Goal: Task Accomplishment & Management: Manage account settings

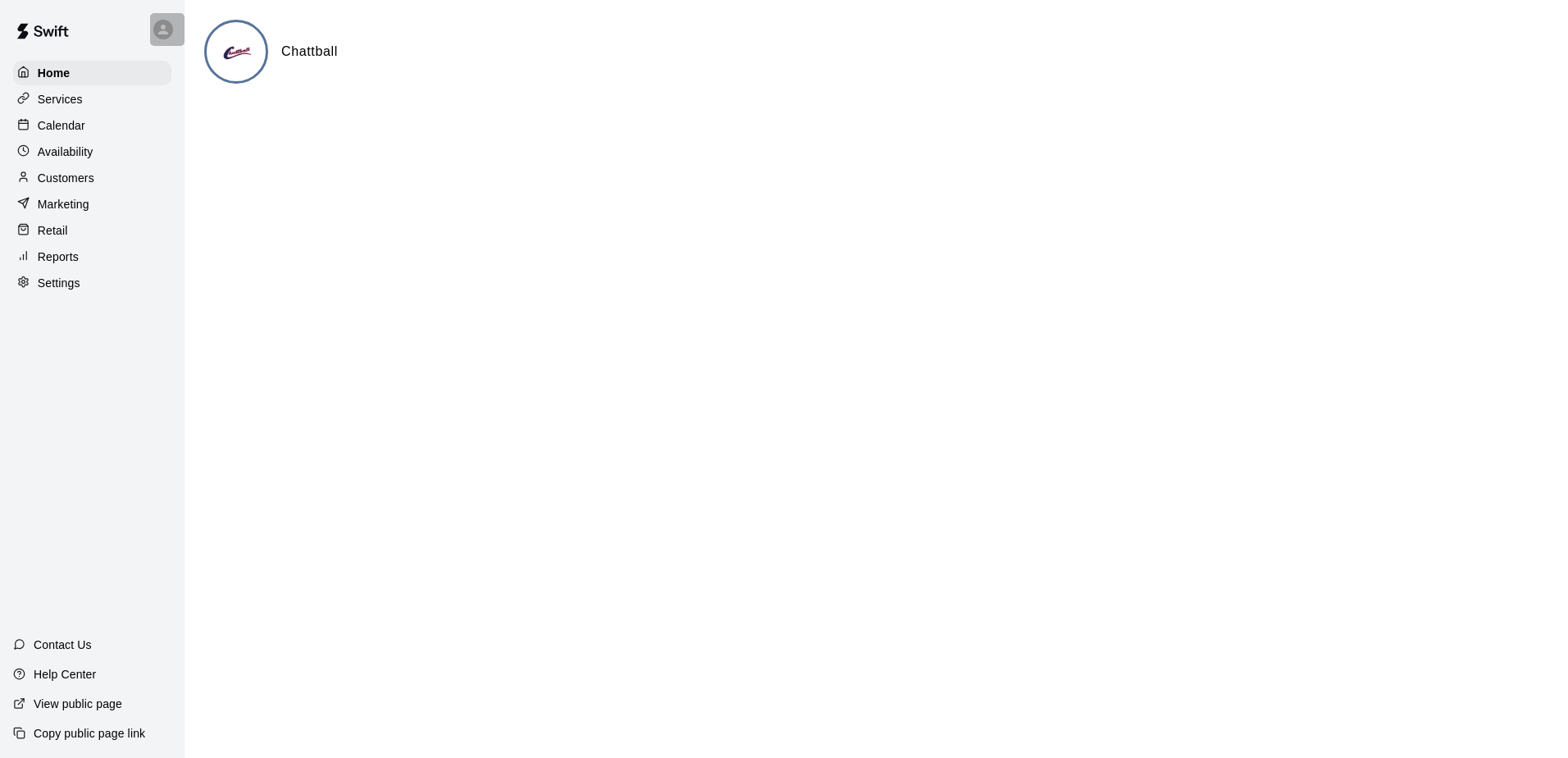
click at [173, 31] on div at bounding box center [167, 30] width 35 height 33
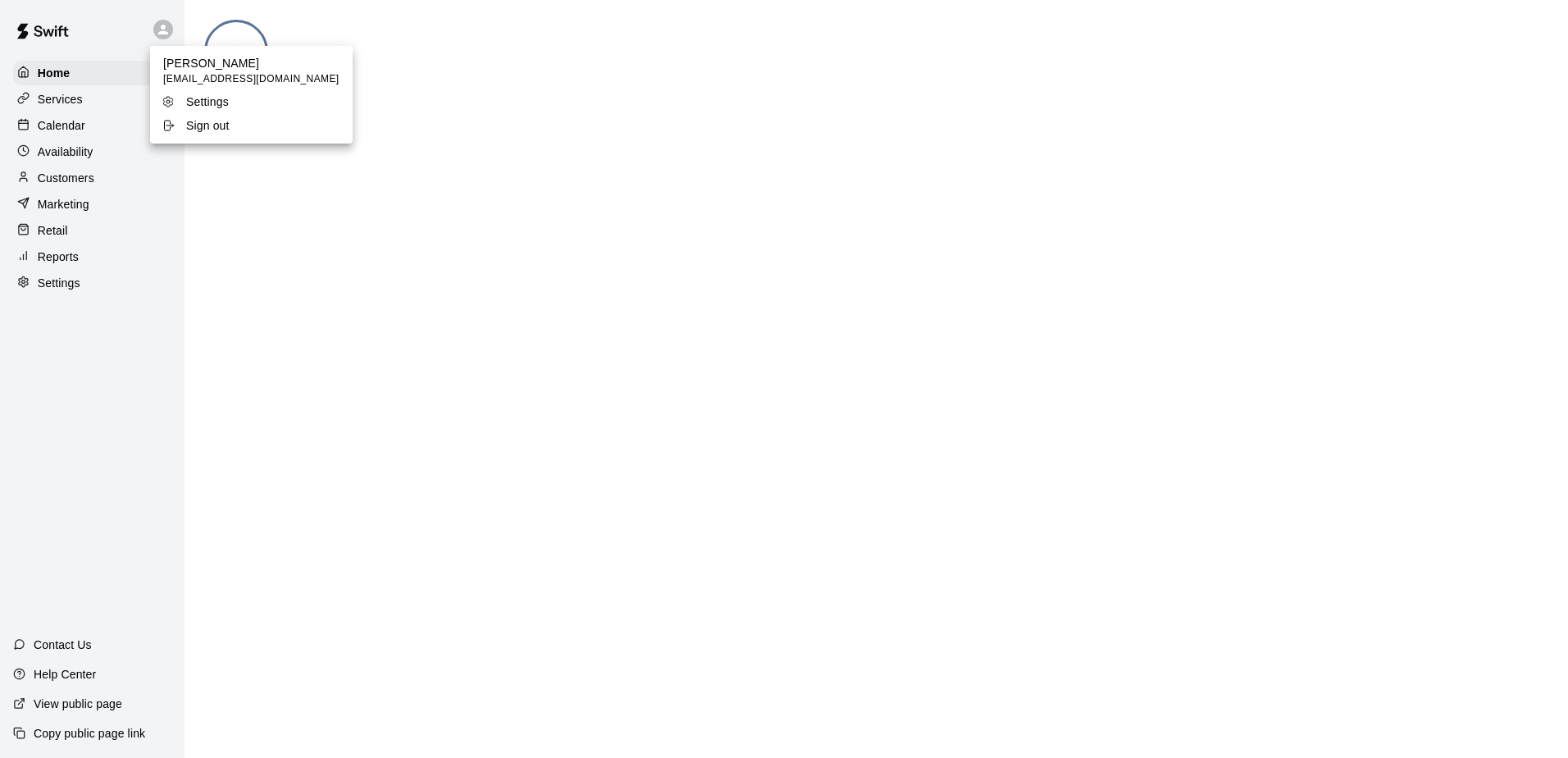
click at [154, 204] on div at bounding box center [784, 379] width 1568 height 758
click at [78, 132] on p "Calendar" at bounding box center [62, 125] width 47 height 16
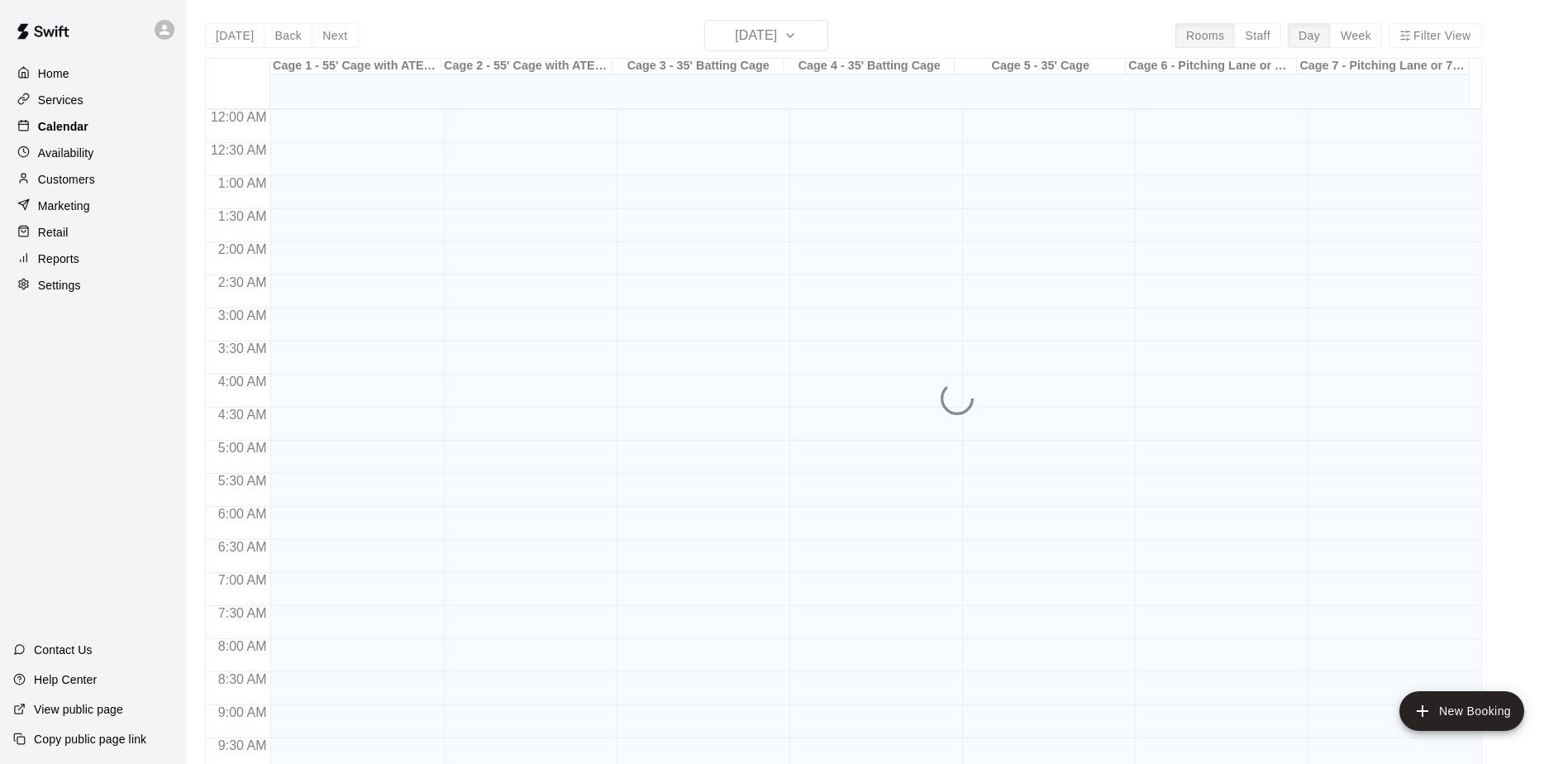
scroll to position [864, 0]
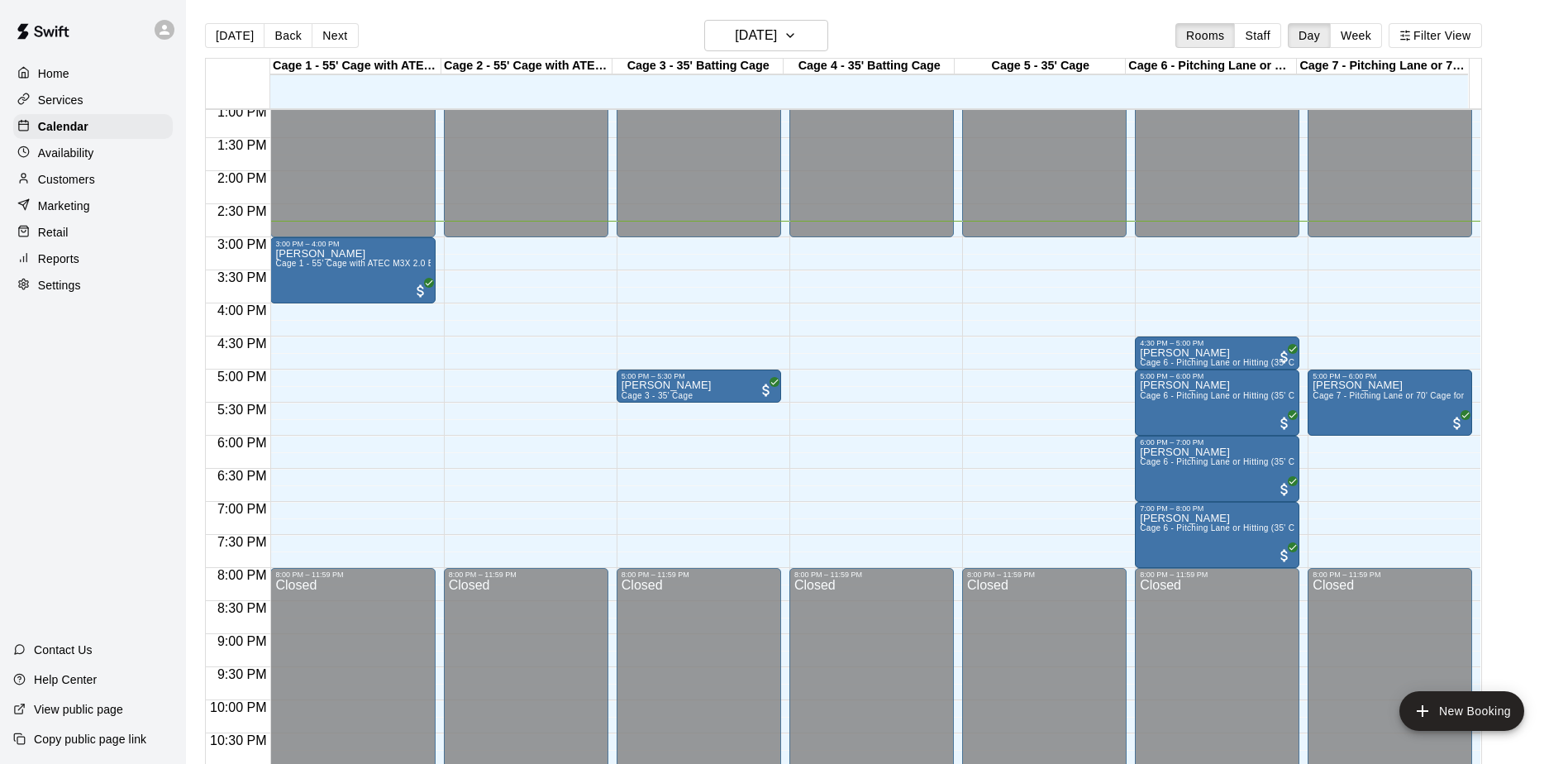
click at [56, 281] on div "Settings" at bounding box center [93, 285] width 160 height 25
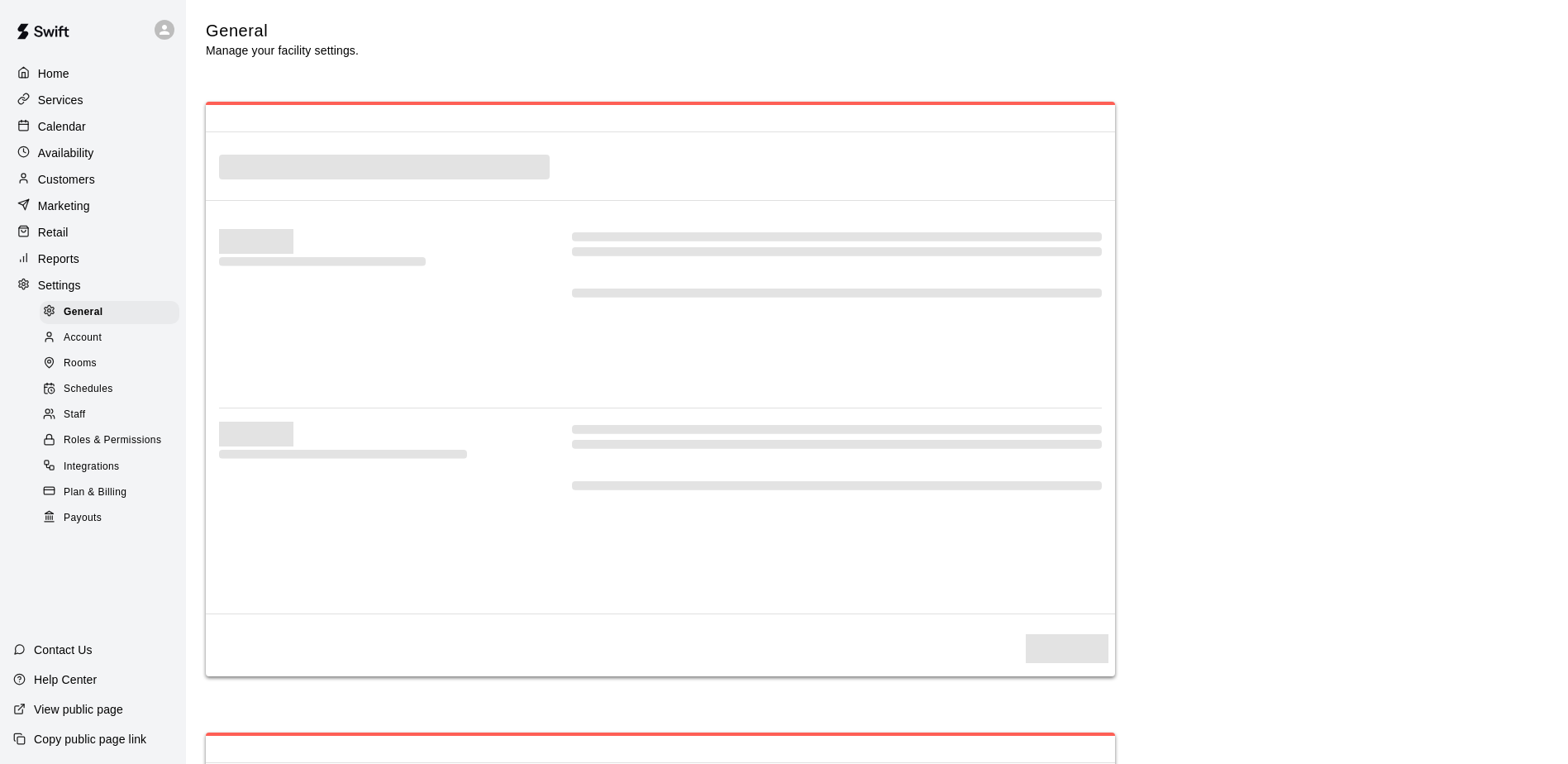
select select "**"
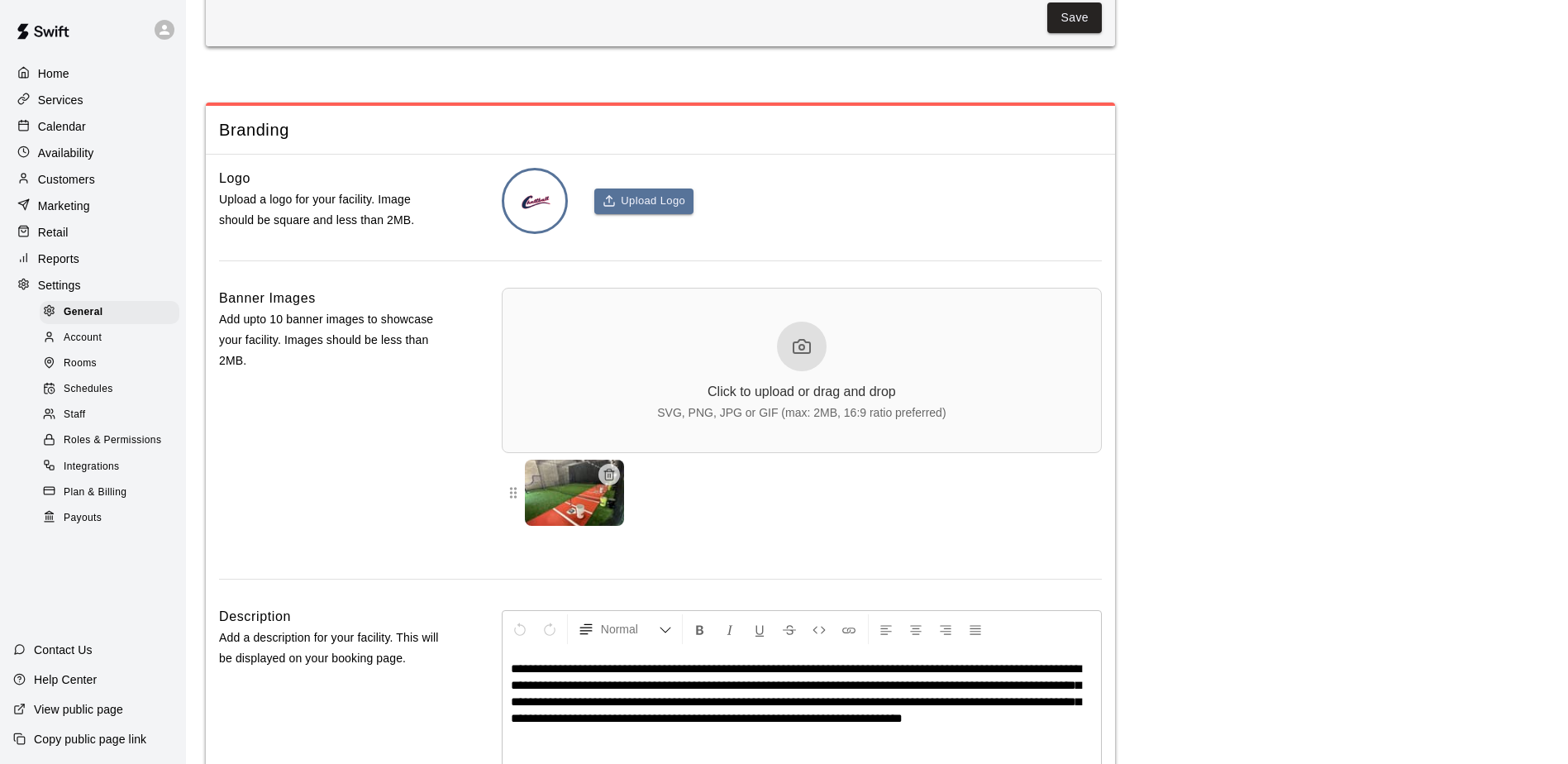
scroll to position [3429, 0]
click at [106, 475] on span "Integrations" at bounding box center [92, 467] width 56 height 16
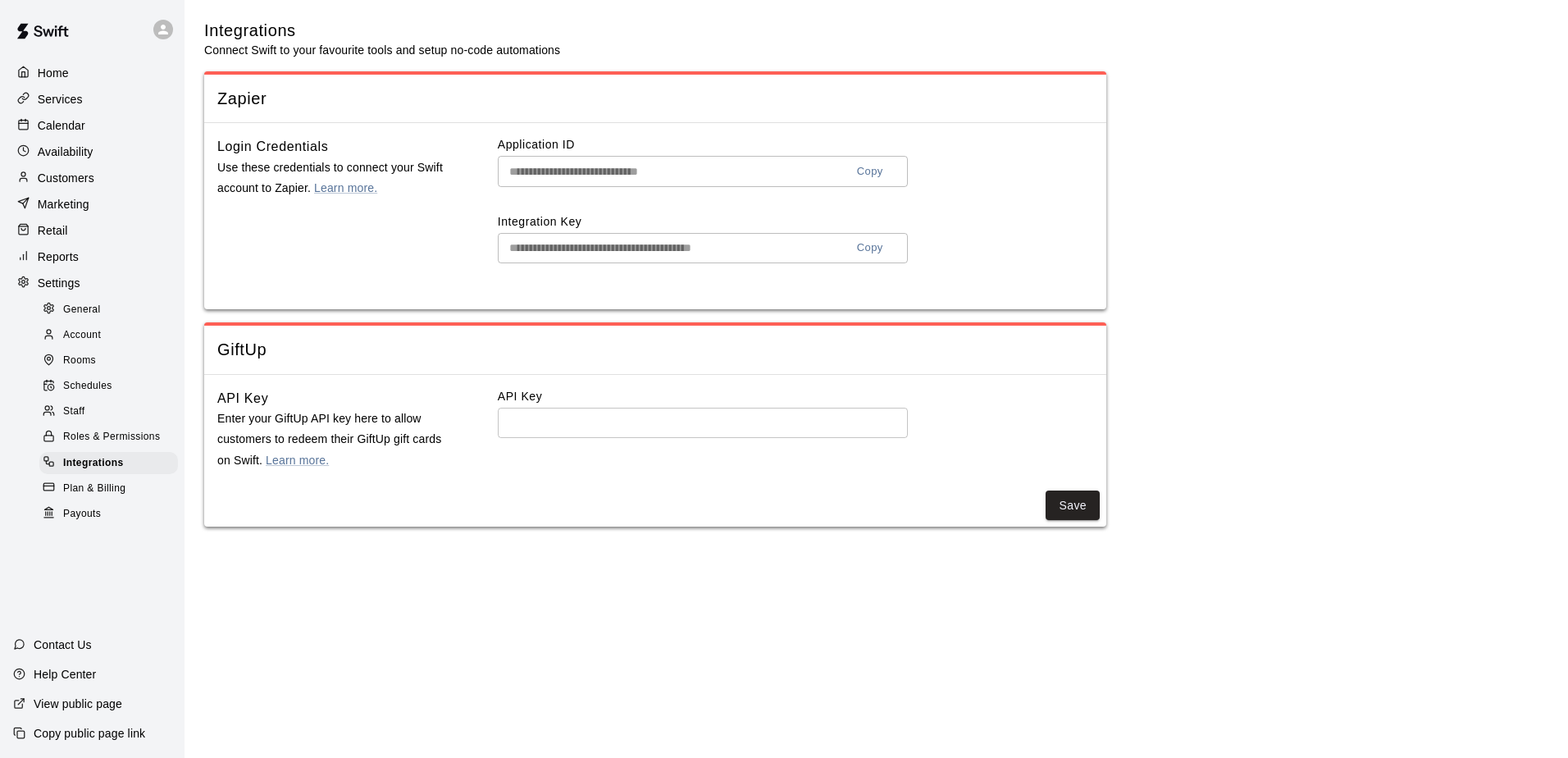
click at [97, 497] on span "Plan & Billing" at bounding box center [94, 488] width 62 height 16
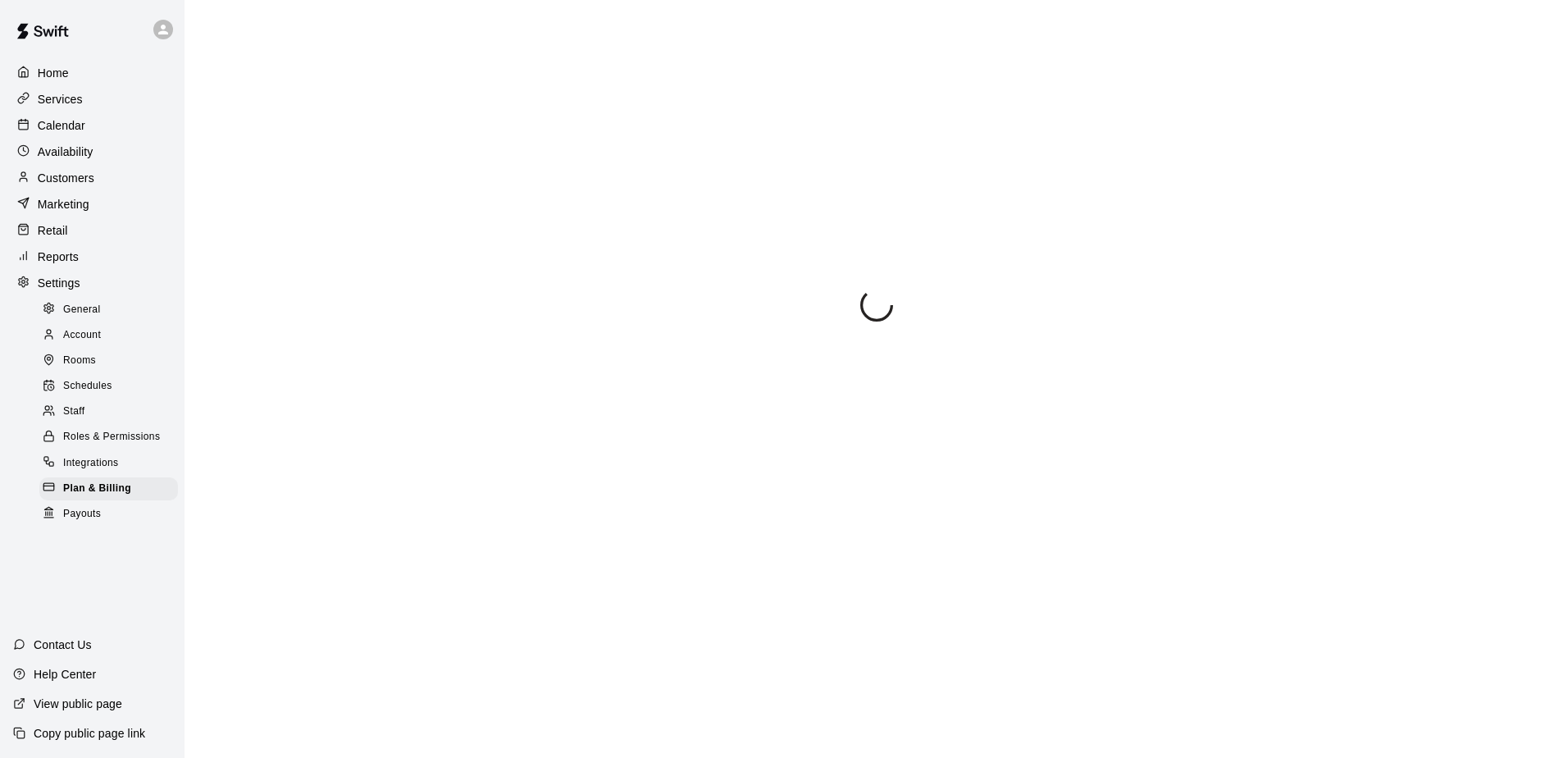
click at [85, 318] on span "General" at bounding box center [82, 309] width 38 height 16
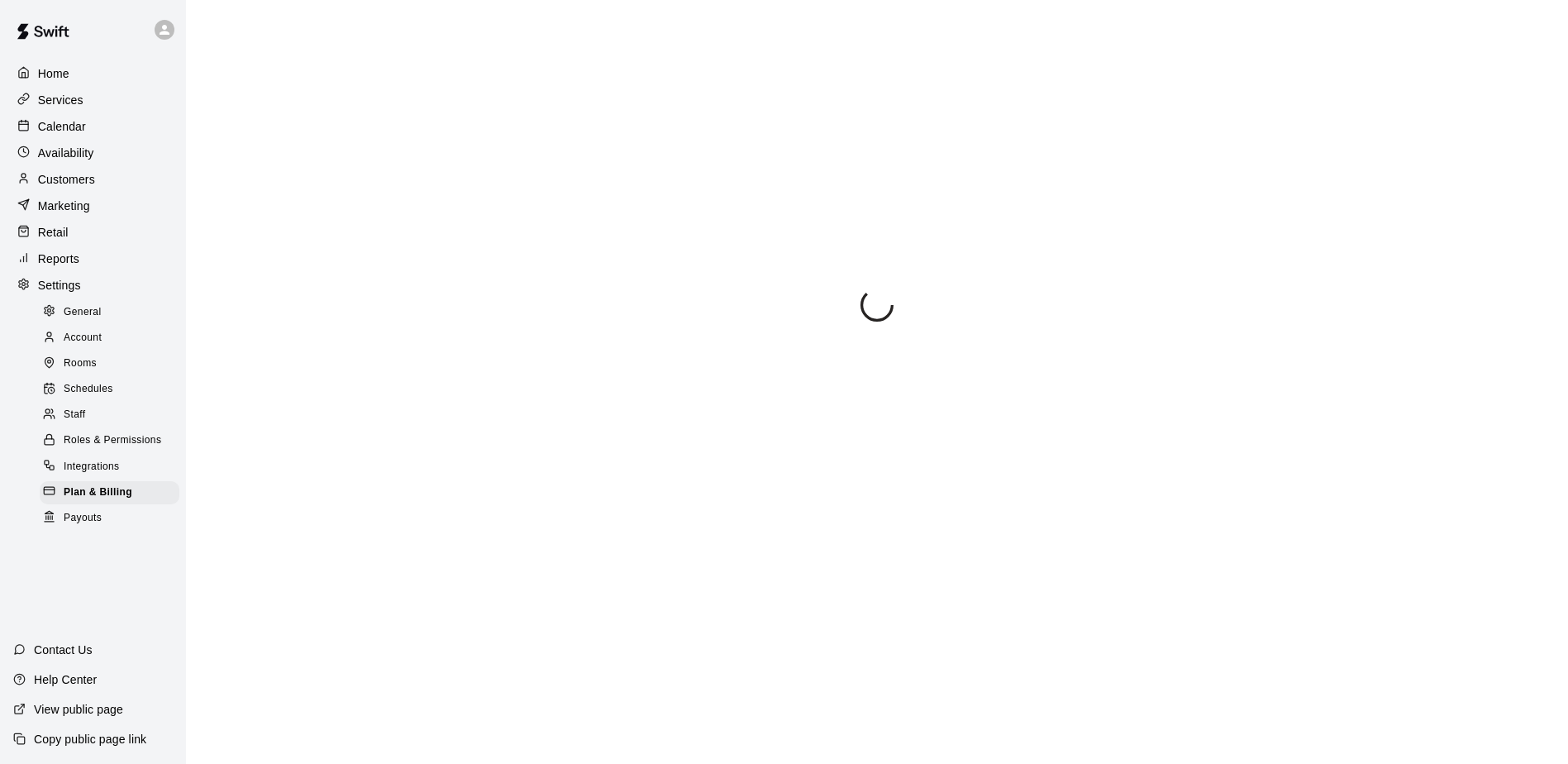
select select "**"
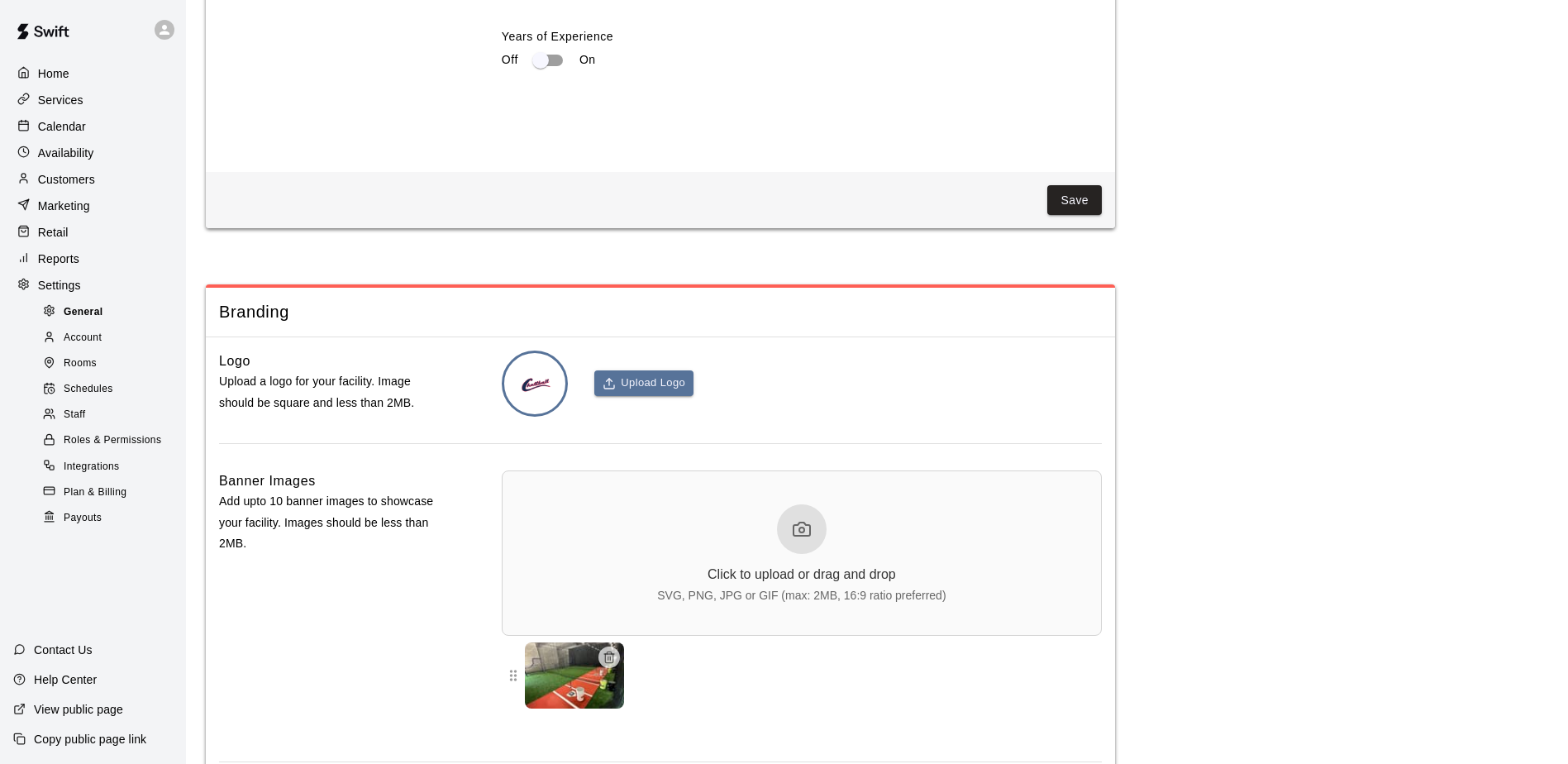
scroll to position [3429, 0]
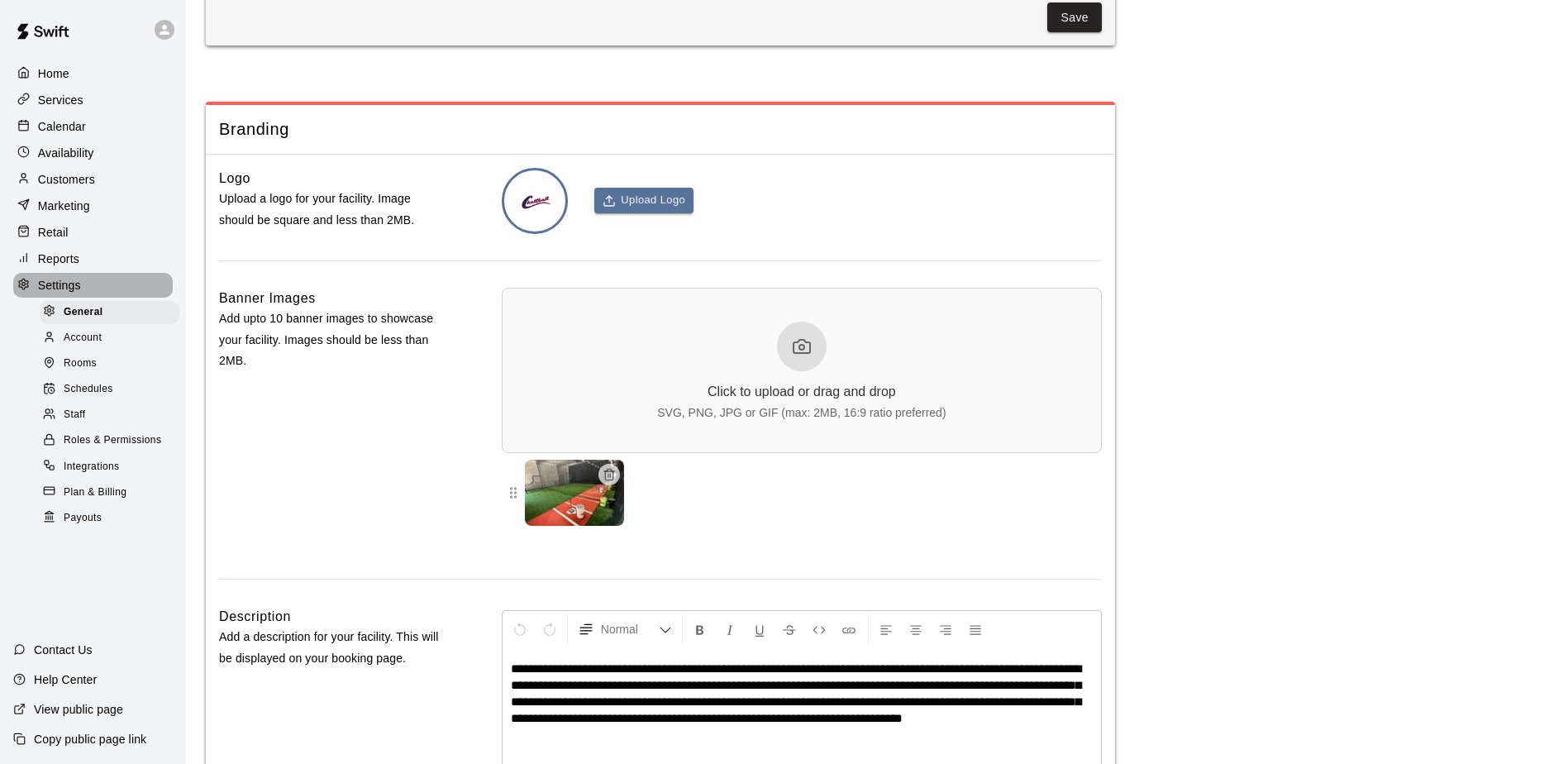
click at [63, 293] on p "Settings" at bounding box center [59, 285] width 43 height 16
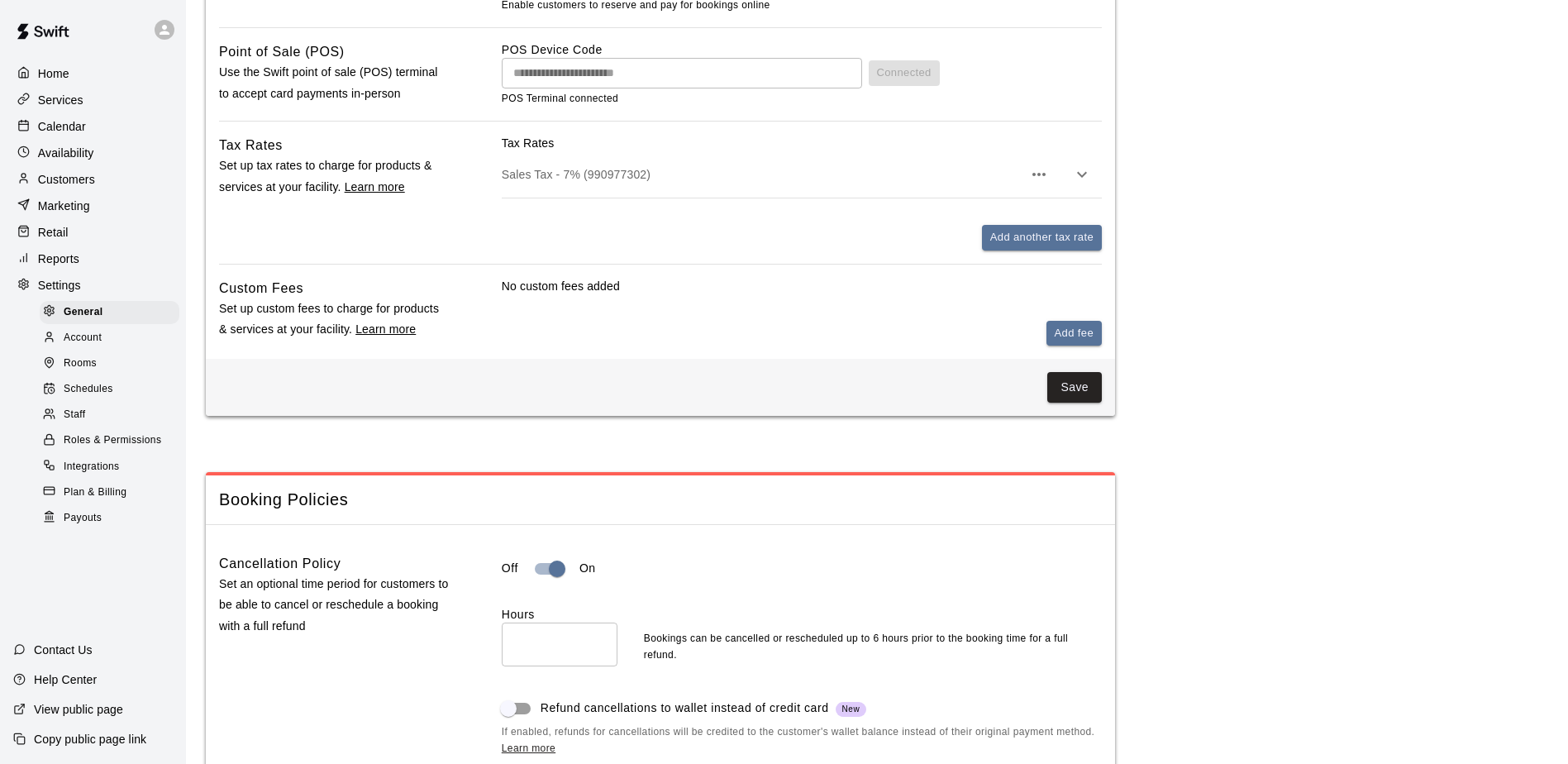
scroll to position [992, 0]
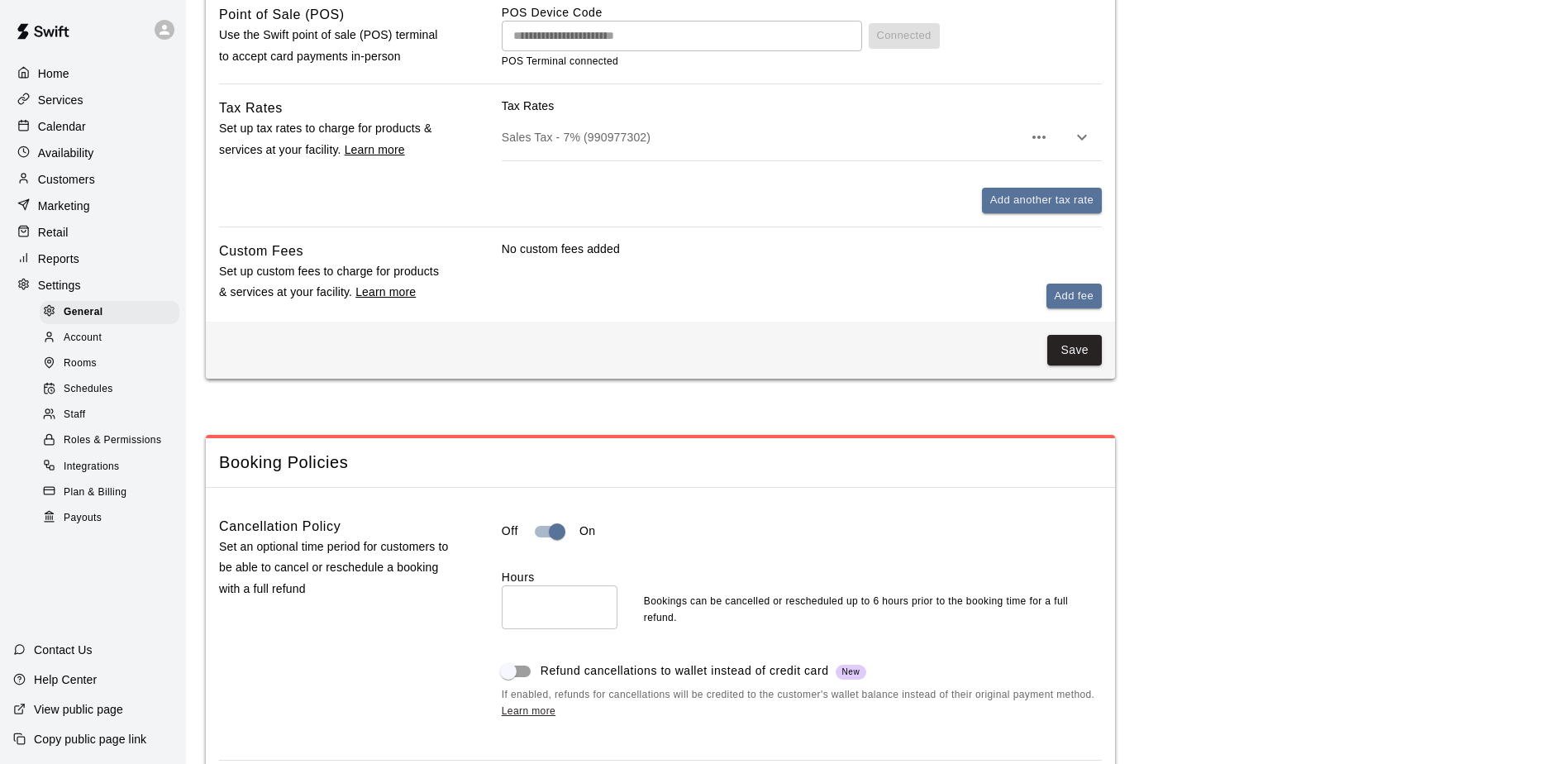
click at [404, 295] on u "Learn more" at bounding box center [385, 292] width 60 height 14
click at [1071, 297] on button "Add fee" at bounding box center [1073, 297] width 55 height 25
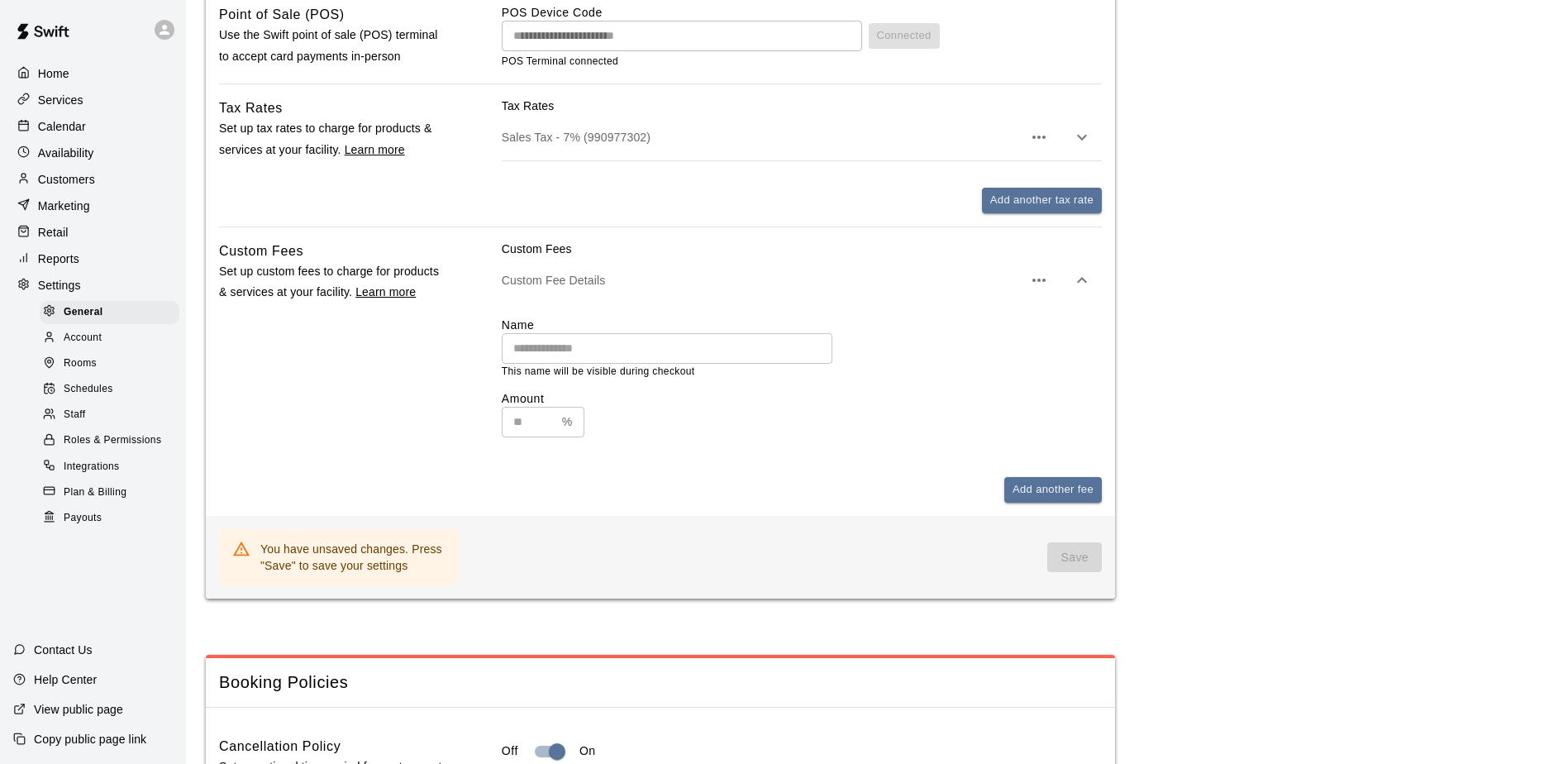
click at [1048, 287] on icon "button" at bounding box center [1039, 280] width 20 height 20
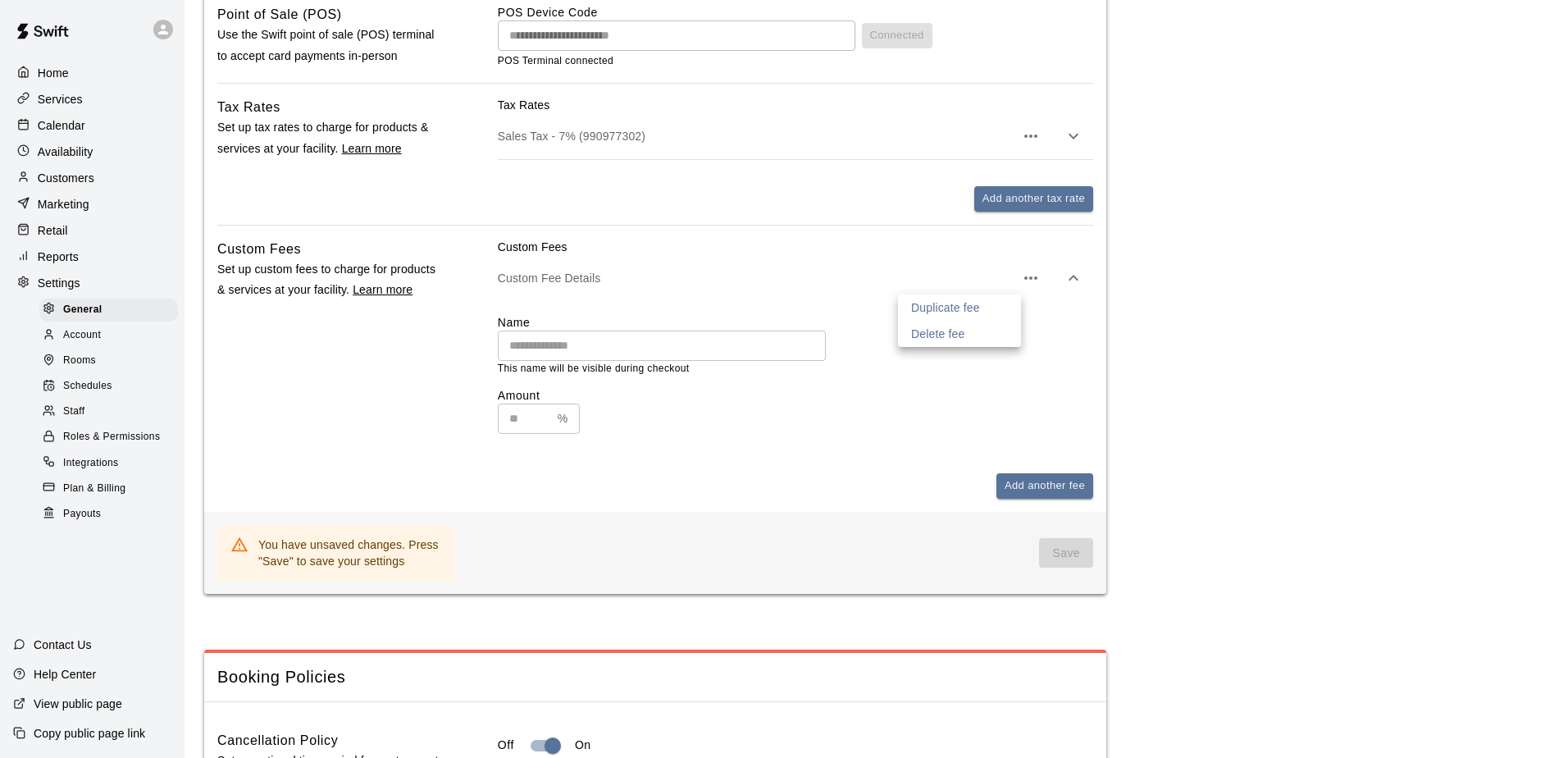
click at [1066, 285] on div at bounding box center [784, 379] width 1568 height 758
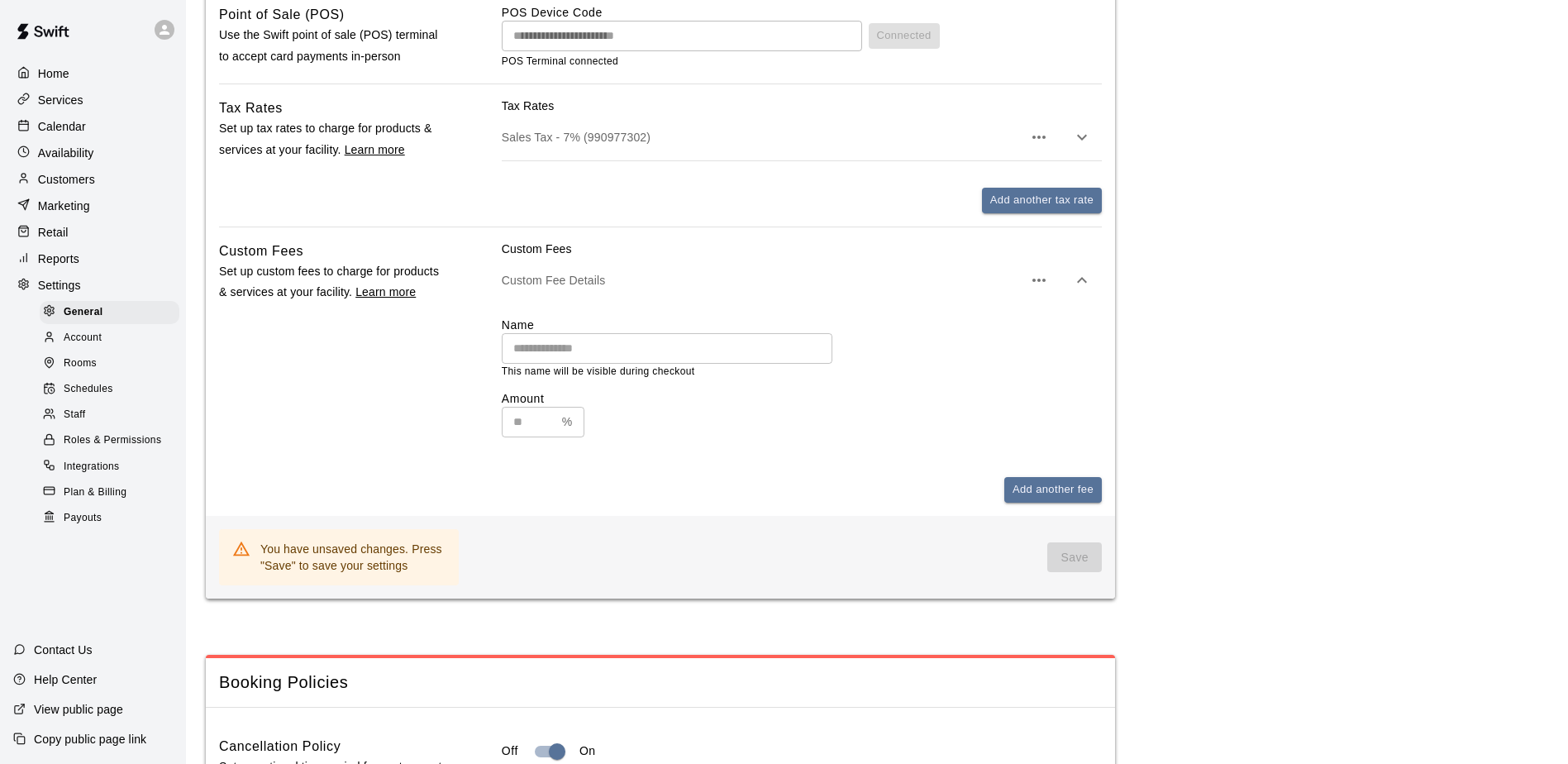
click at [1078, 287] on icon "button" at bounding box center [1082, 280] width 20 height 20
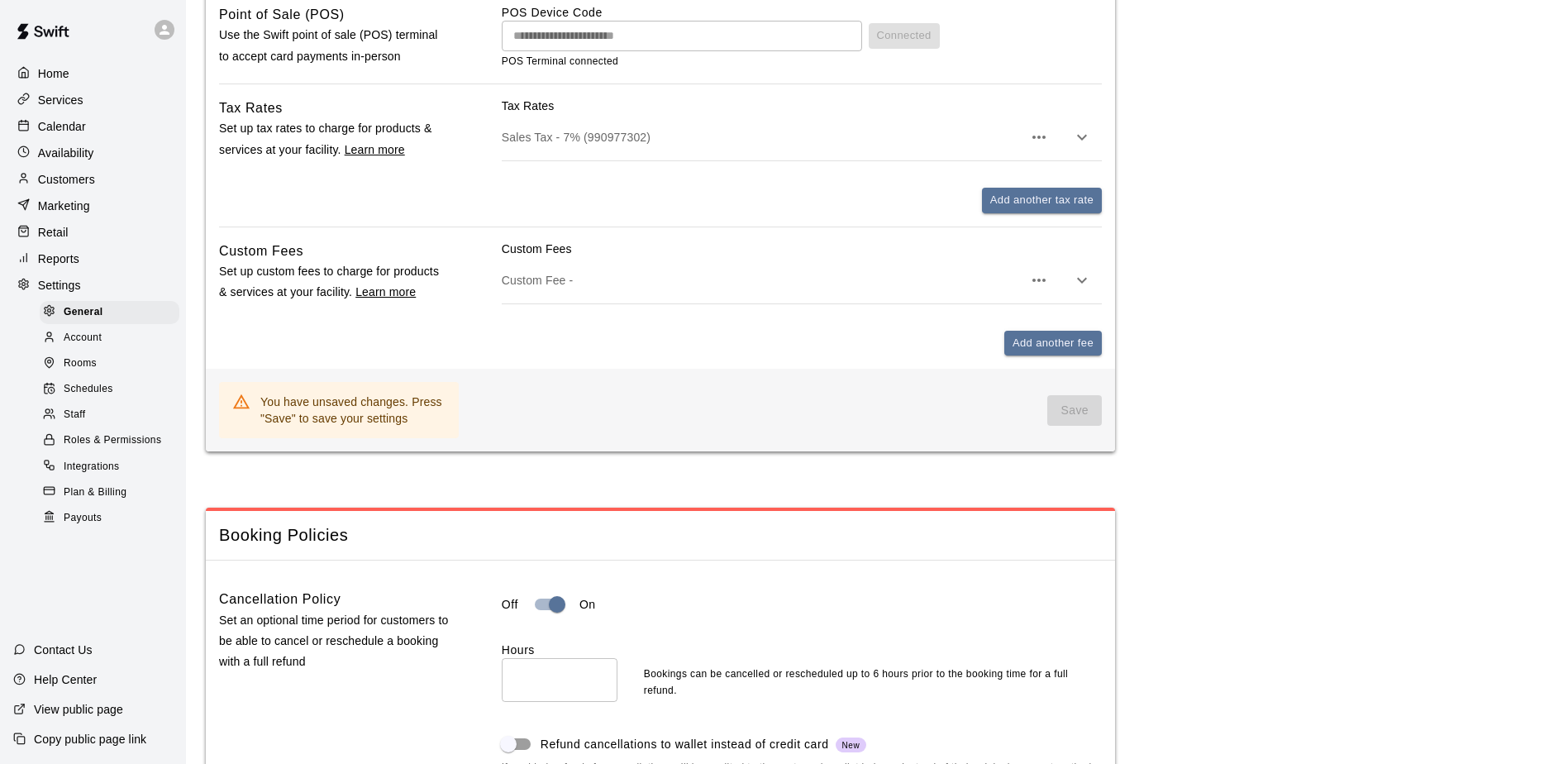
click at [1078, 287] on icon "button" at bounding box center [1082, 280] width 20 height 20
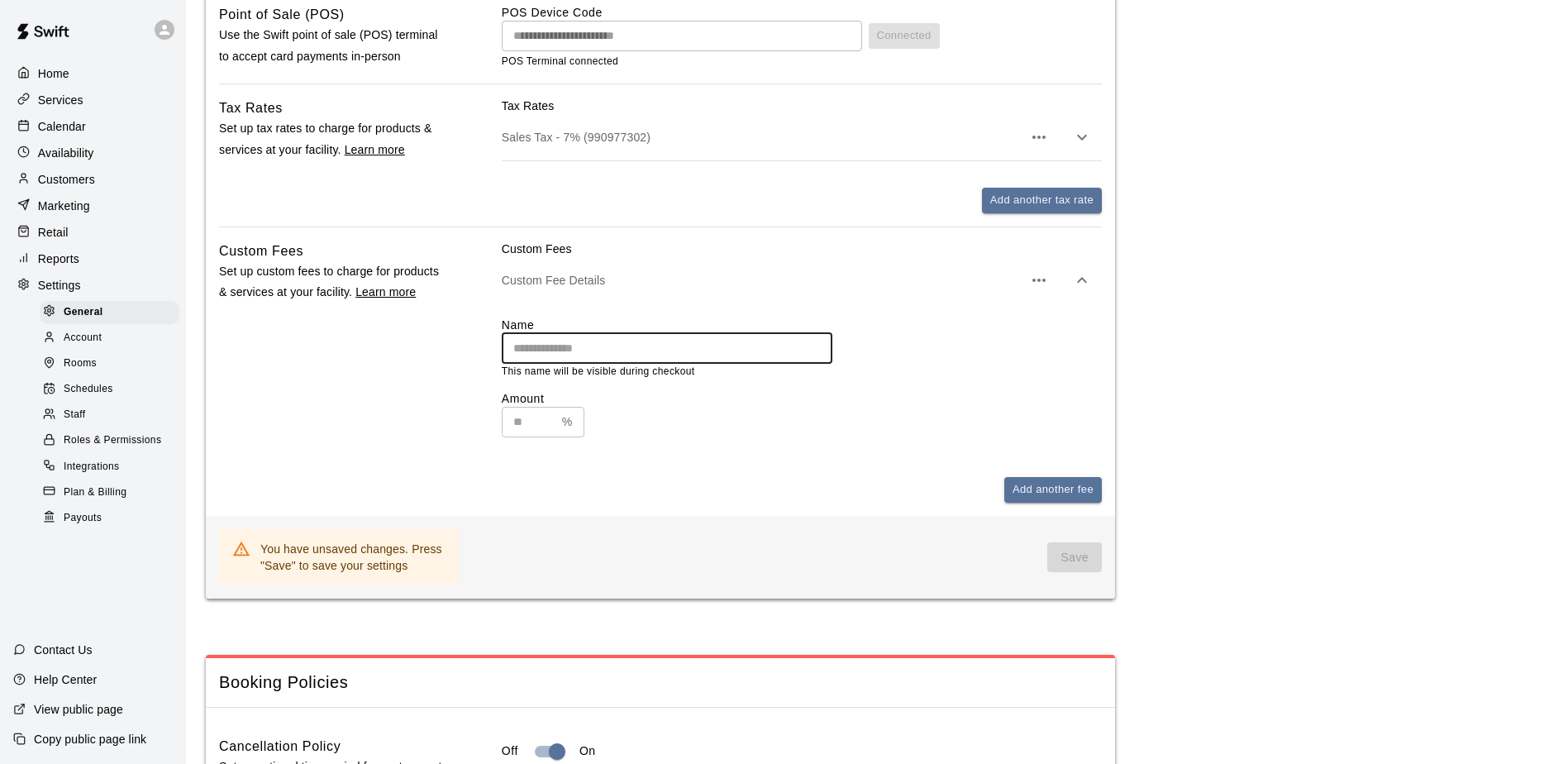
click at [729, 356] on input "text" at bounding box center [666, 348] width 331 height 31
click at [374, 290] on p "Set up custom fees to charge for products & services at your facility. Learn mo…" at bounding box center [334, 281] width 229 height 42
click at [579, 462] on div "Custom Fees Custom Fee Details Name ​ This name will be visible during checkout…" at bounding box center [801, 371] width 600 height 262
click at [1048, 287] on icon "button" at bounding box center [1039, 280] width 20 height 20
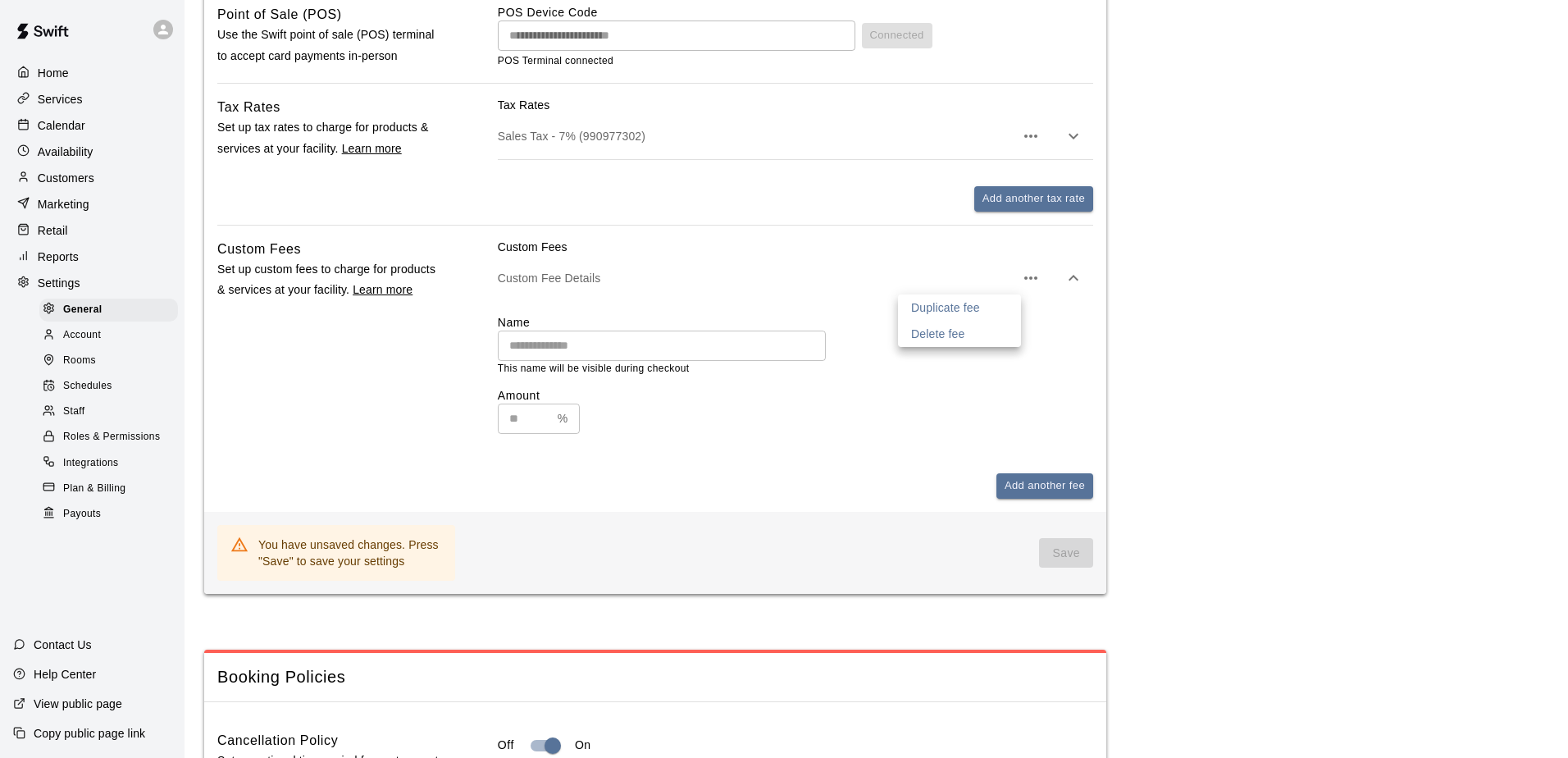
click at [945, 342] on p "Delete fee" at bounding box center [937, 333] width 53 height 16
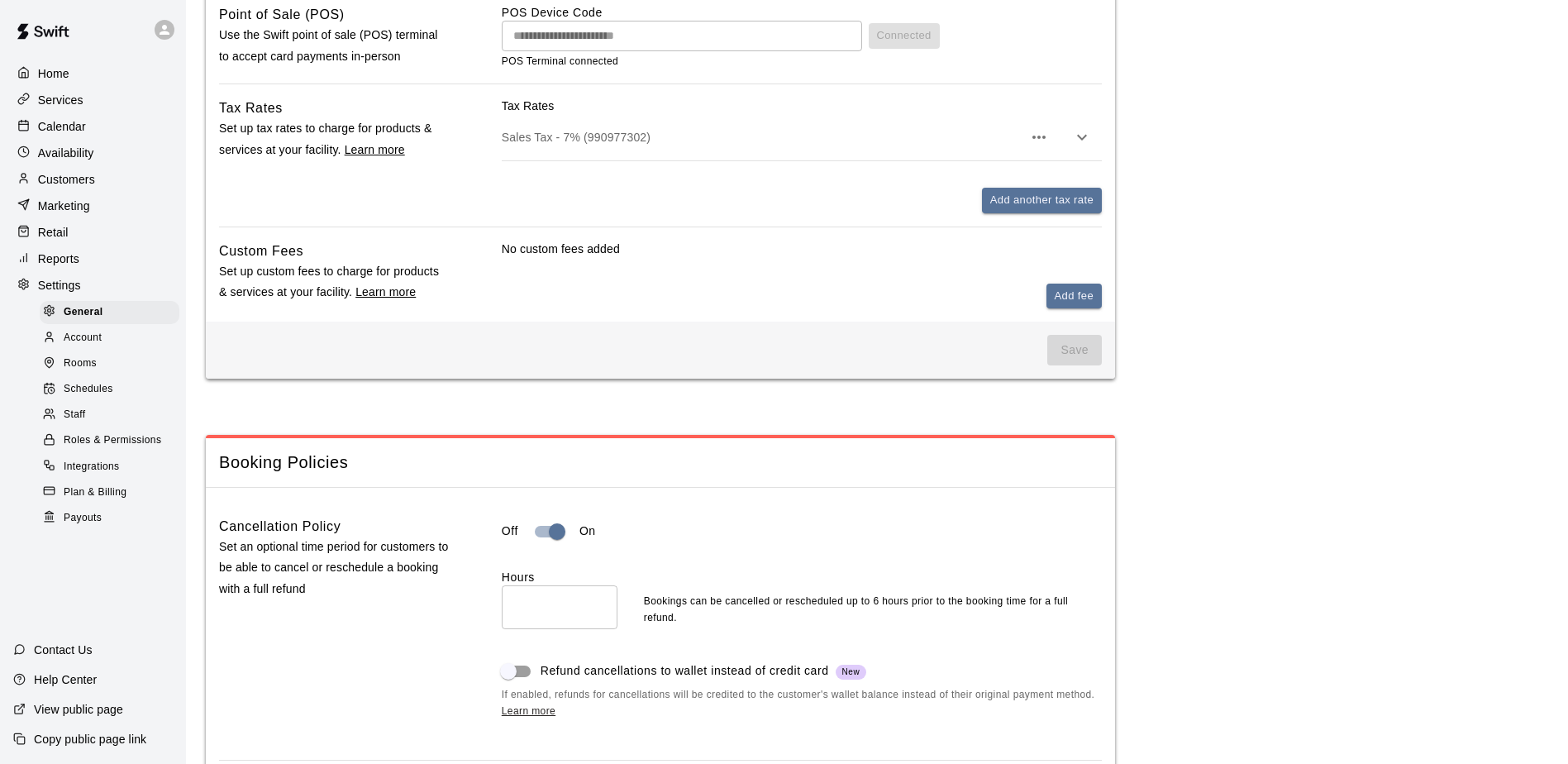
click at [953, 345] on div "Save" at bounding box center [660, 349] width 909 height 57
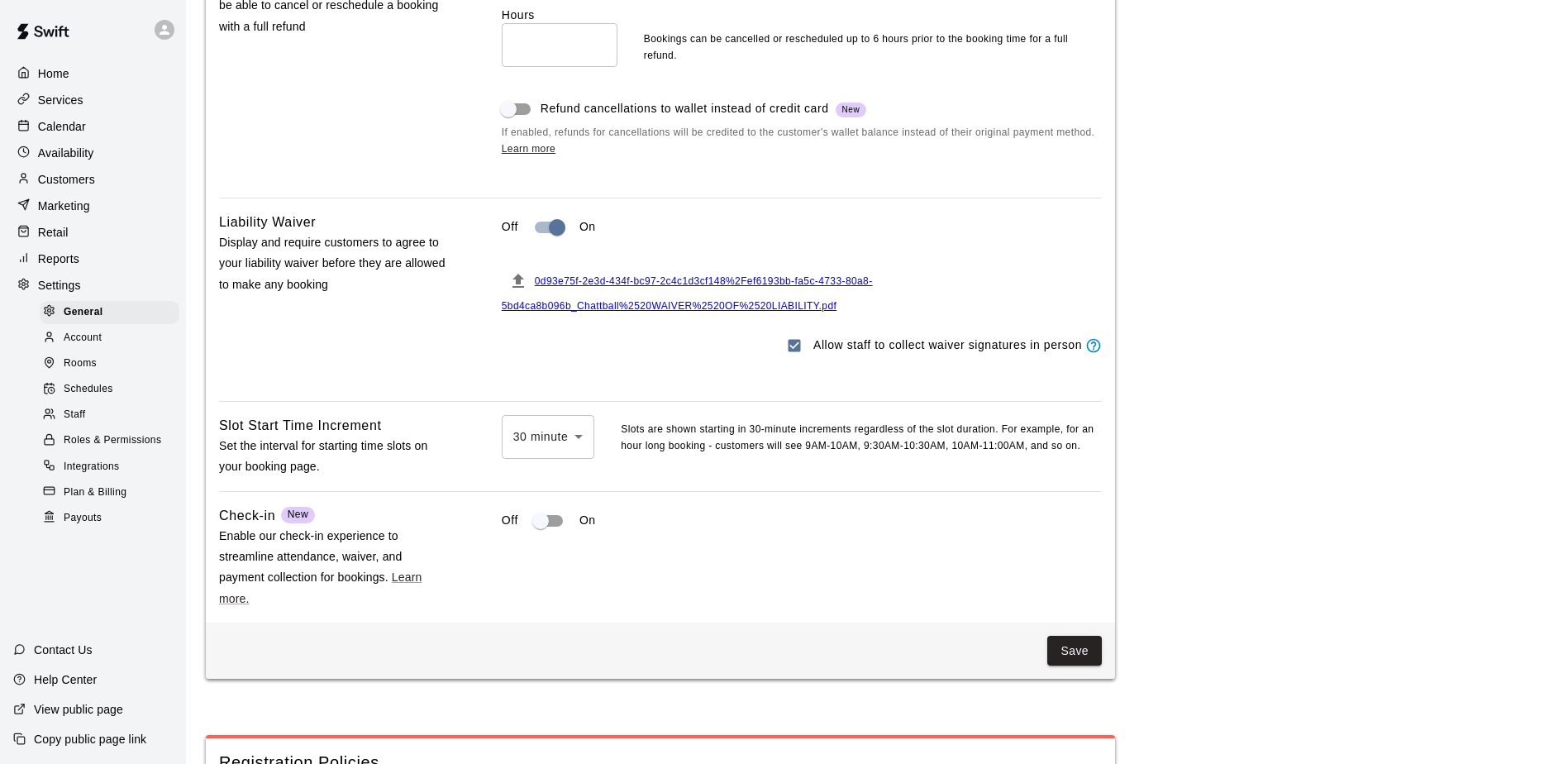
scroll to position [1570, 0]
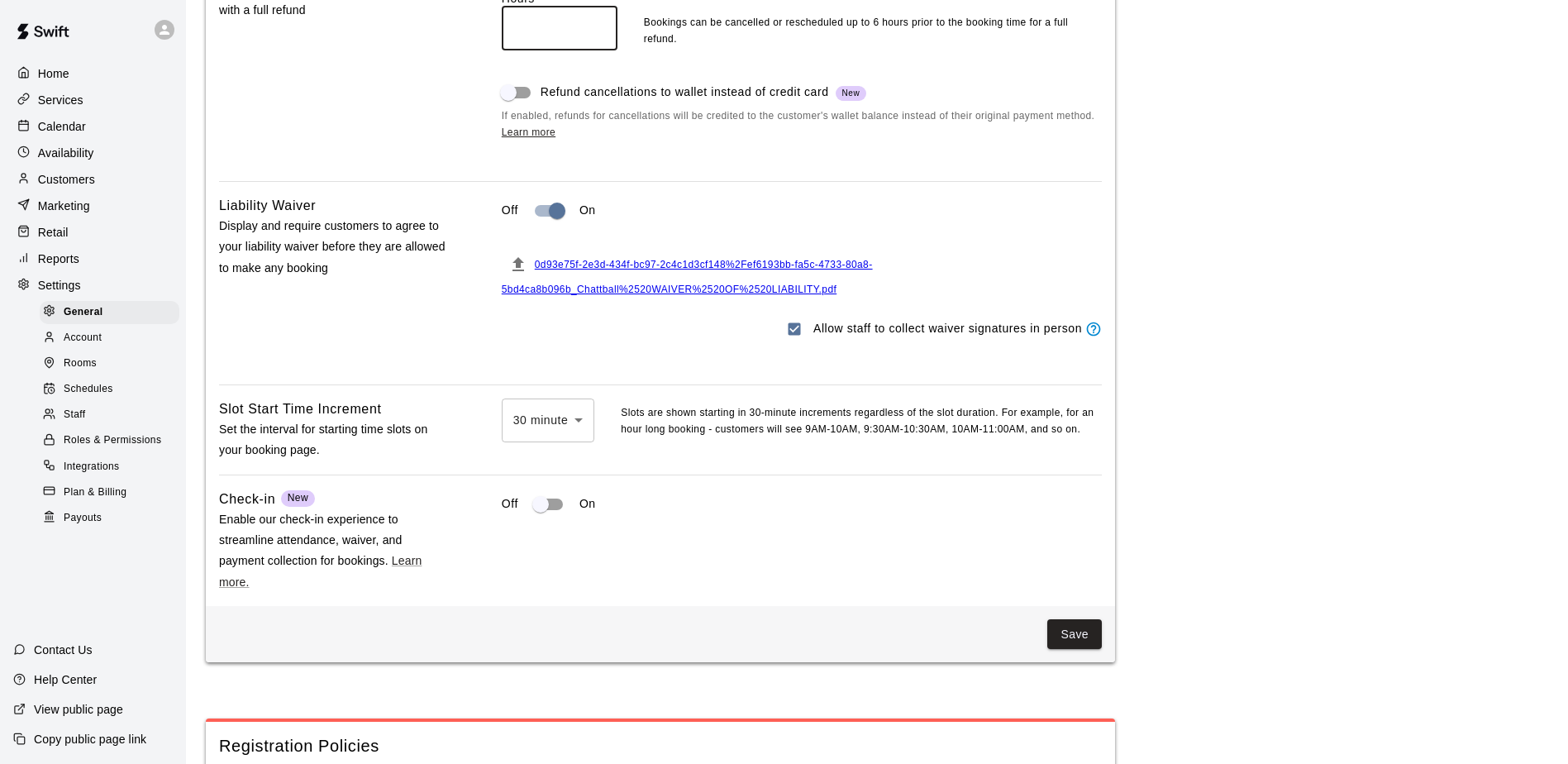
drag, startPoint x: 524, startPoint y: 41, endPoint x: 497, endPoint y: 48, distance: 27.9
click at [497, 48] on div "Cancellation Policy Set an optional time period for customers to be able to can…" at bounding box center [660, 52] width 883 height 230
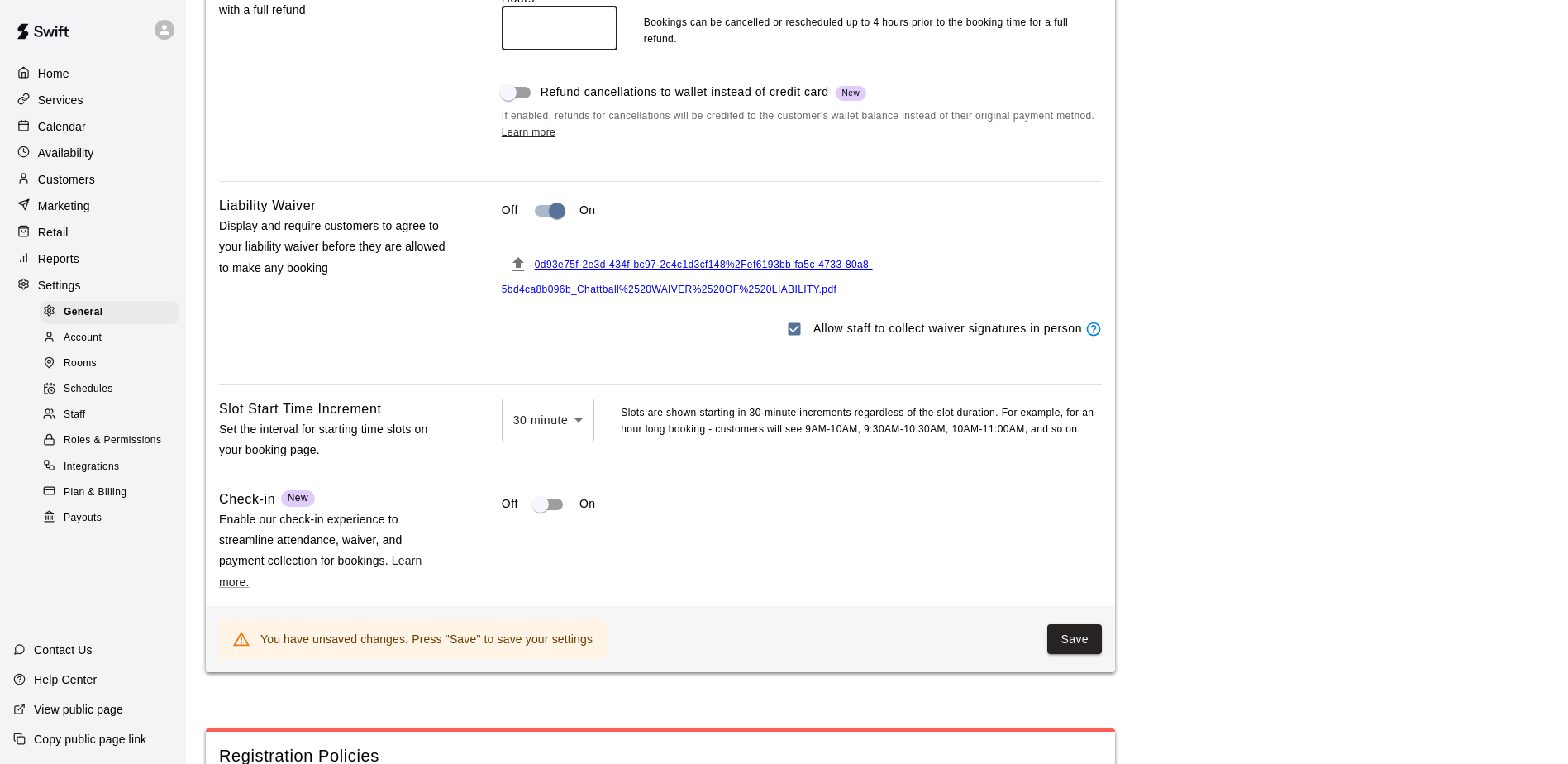
type input "*"
click at [483, 85] on div "Cancellation Policy Set an optional time period for customers to be able to can…" at bounding box center [660, 52] width 883 height 230
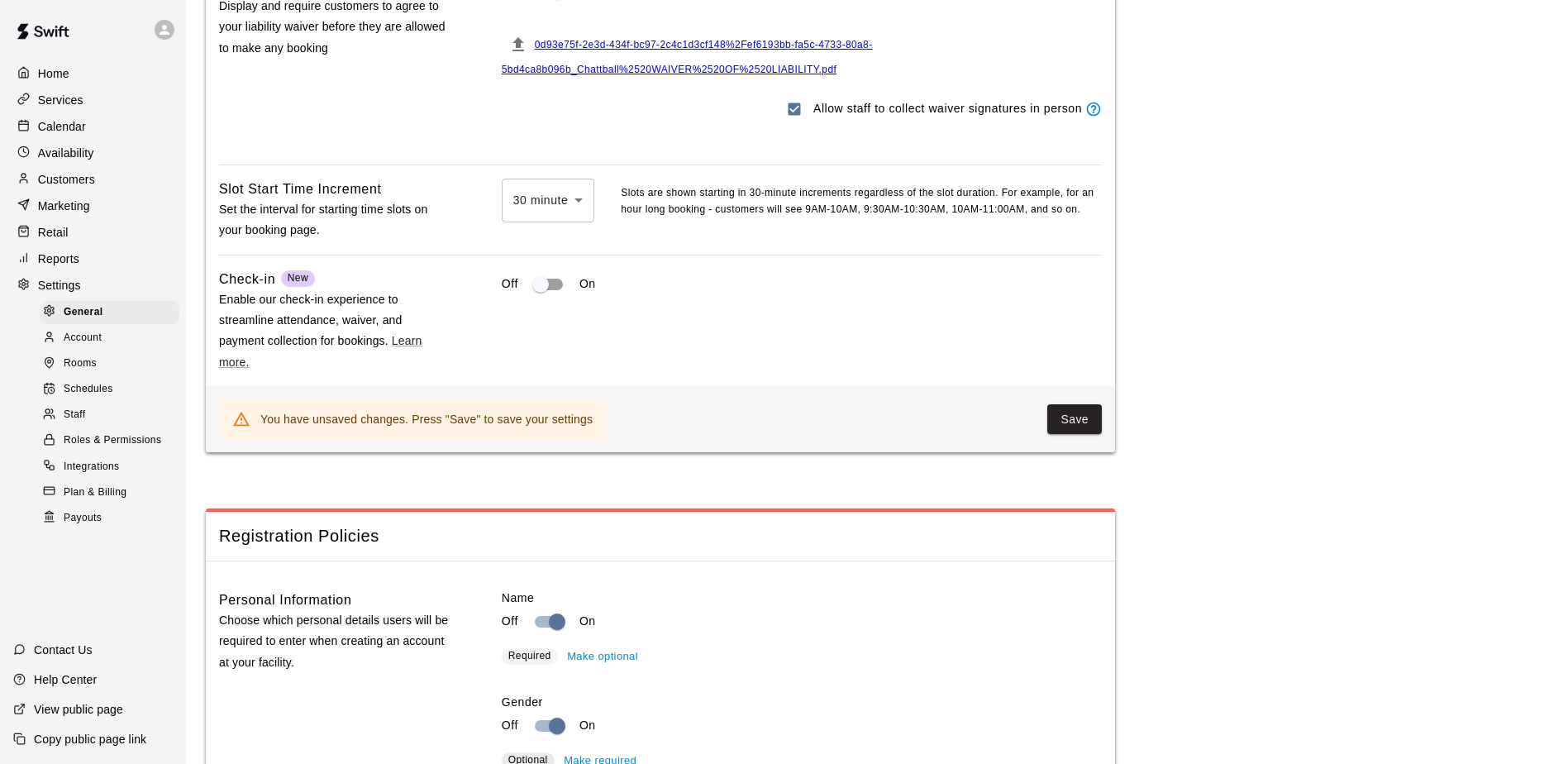
scroll to position [1819, 0]
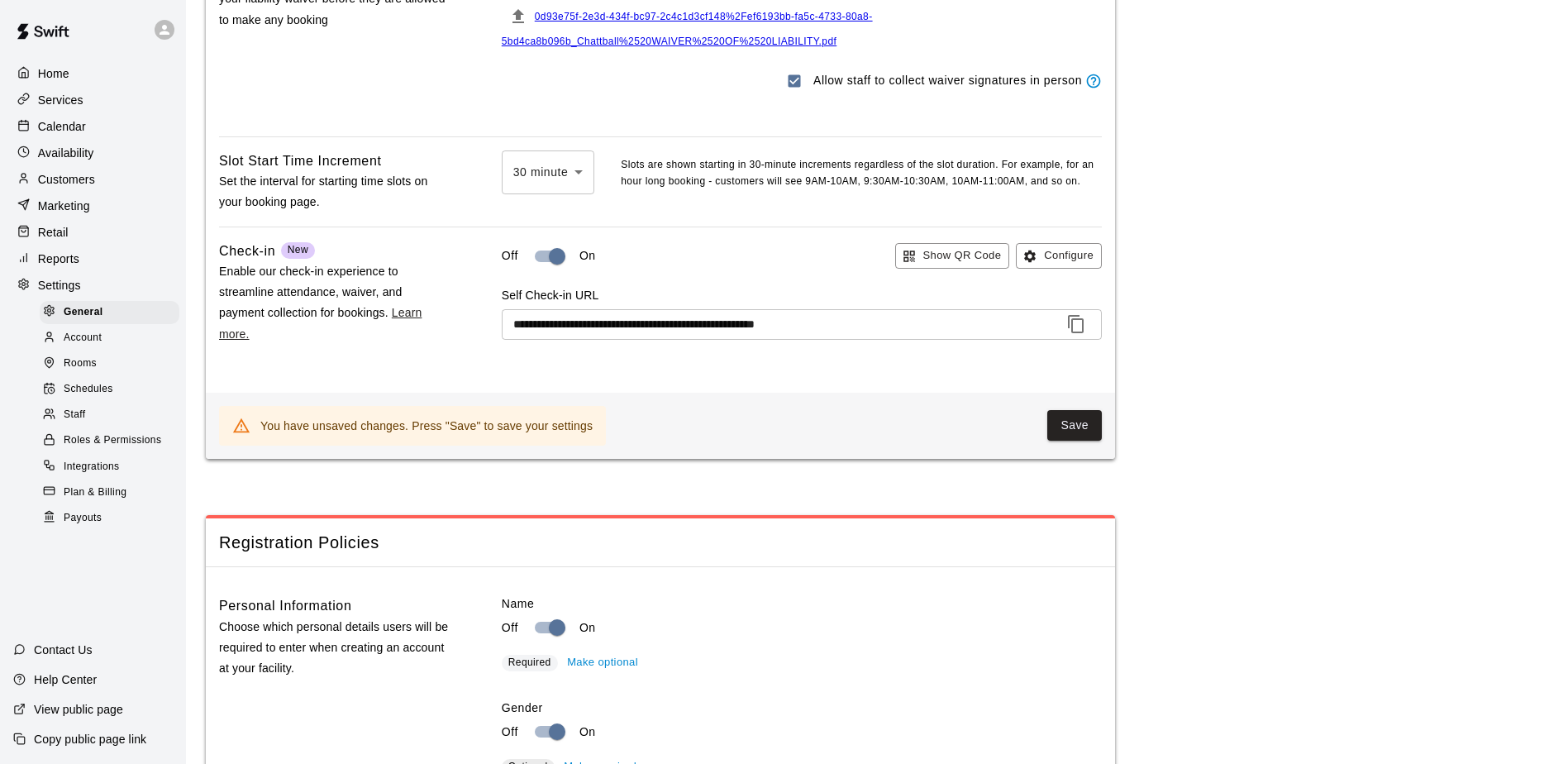
click at [409, 335] on link "Learn more." at bounding box center [320, 323] width 202 height 34
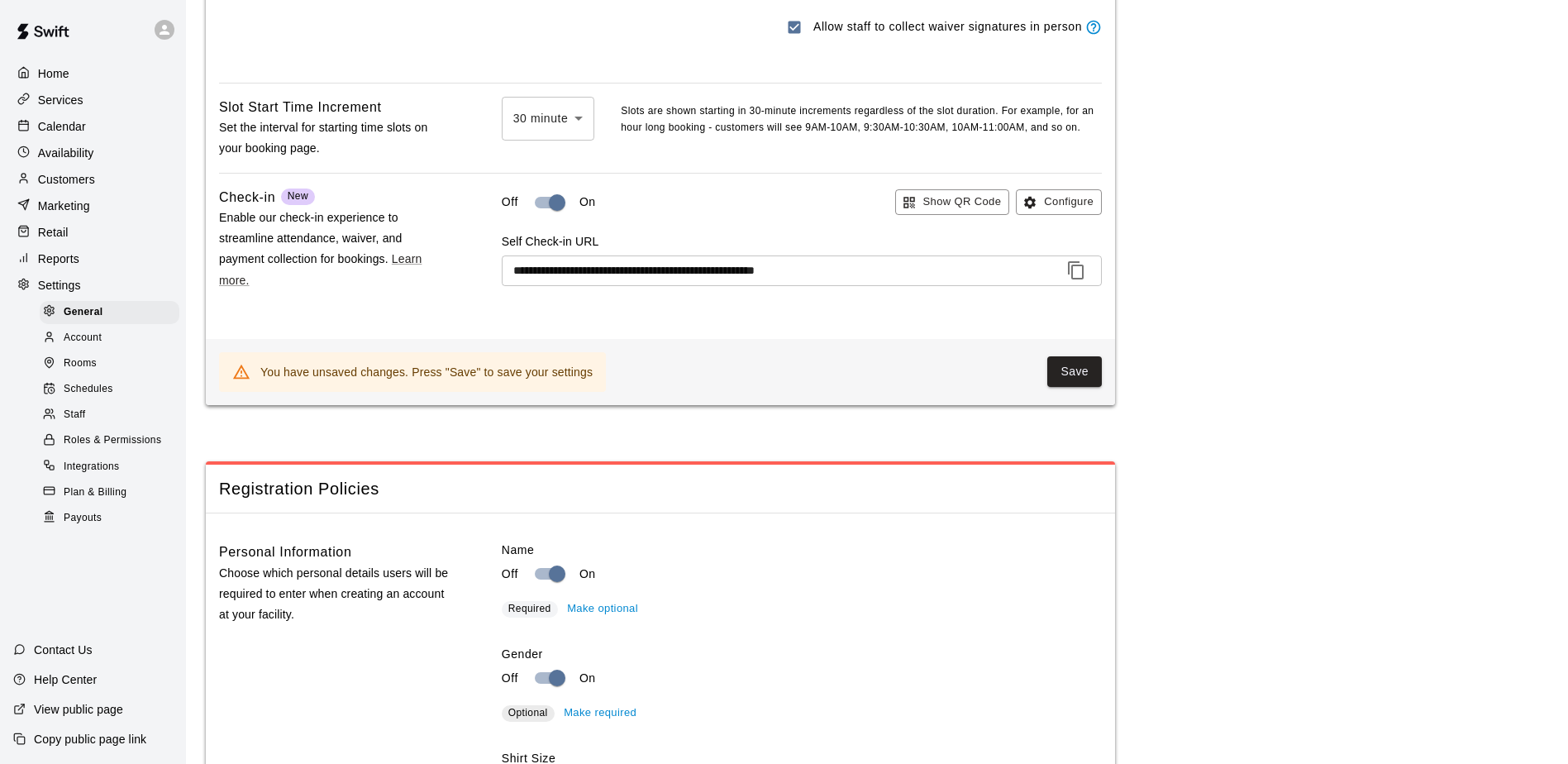
scroll to position [1901, 0]
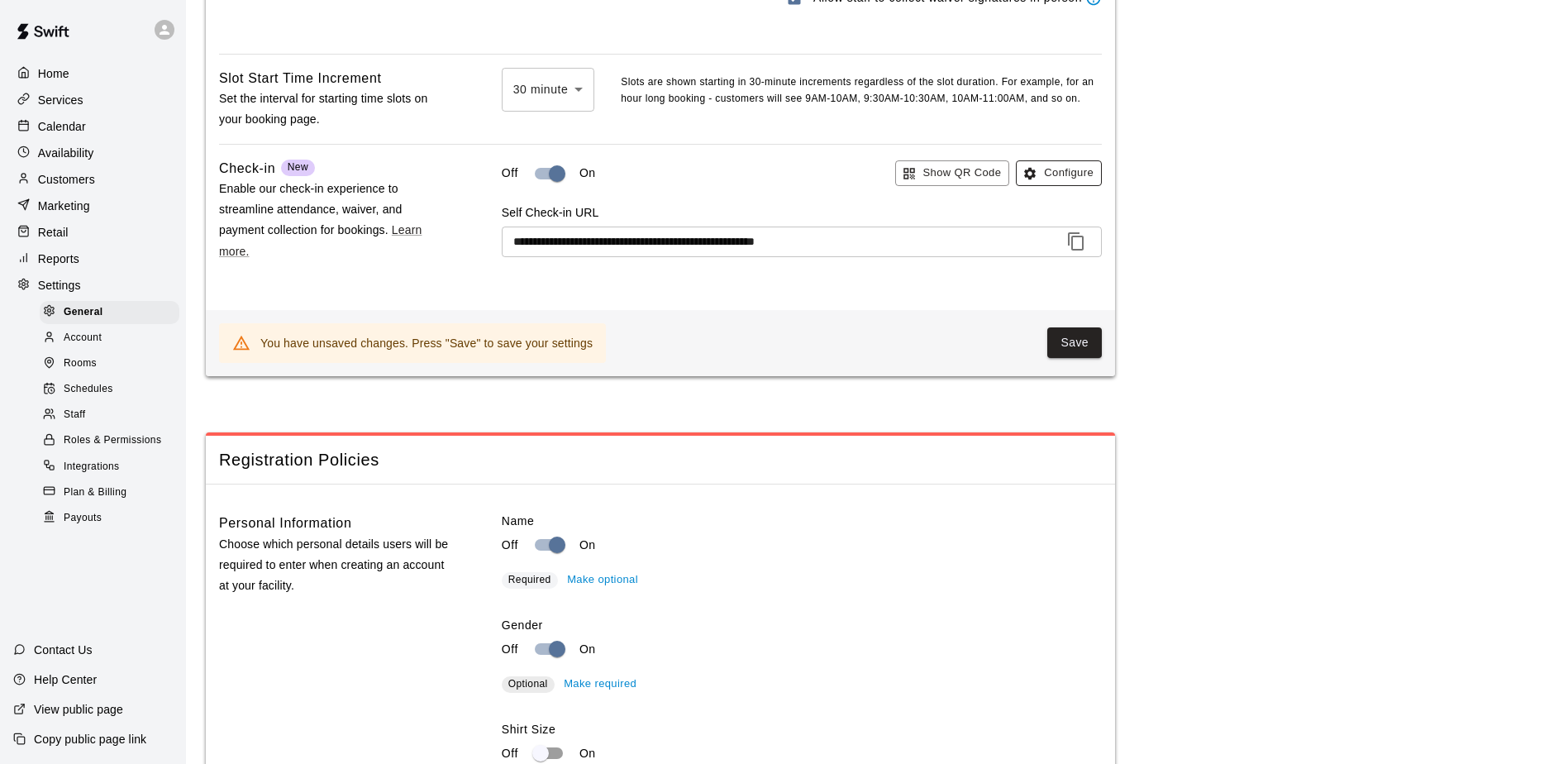
click at [1027, 178] on icon "button" at bounding box center [1030, 173] width 12 height 12
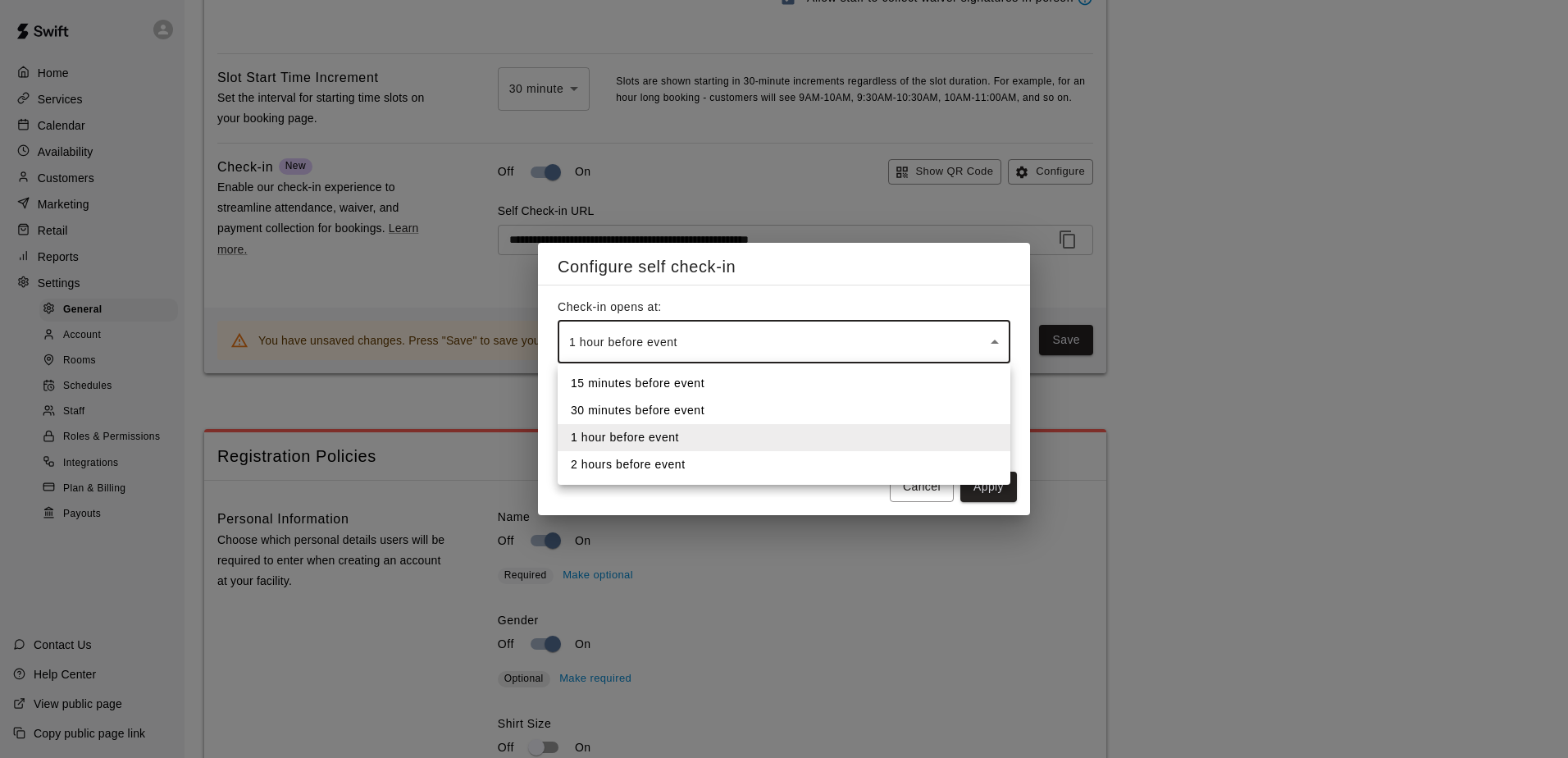
click at [984, 339] on body "**********" at bounding box center [784, 667] width 1568 height 5106
click at [792, 391] on li "15 minutes before event" at bounding box center [783, 384] width 453 height 27
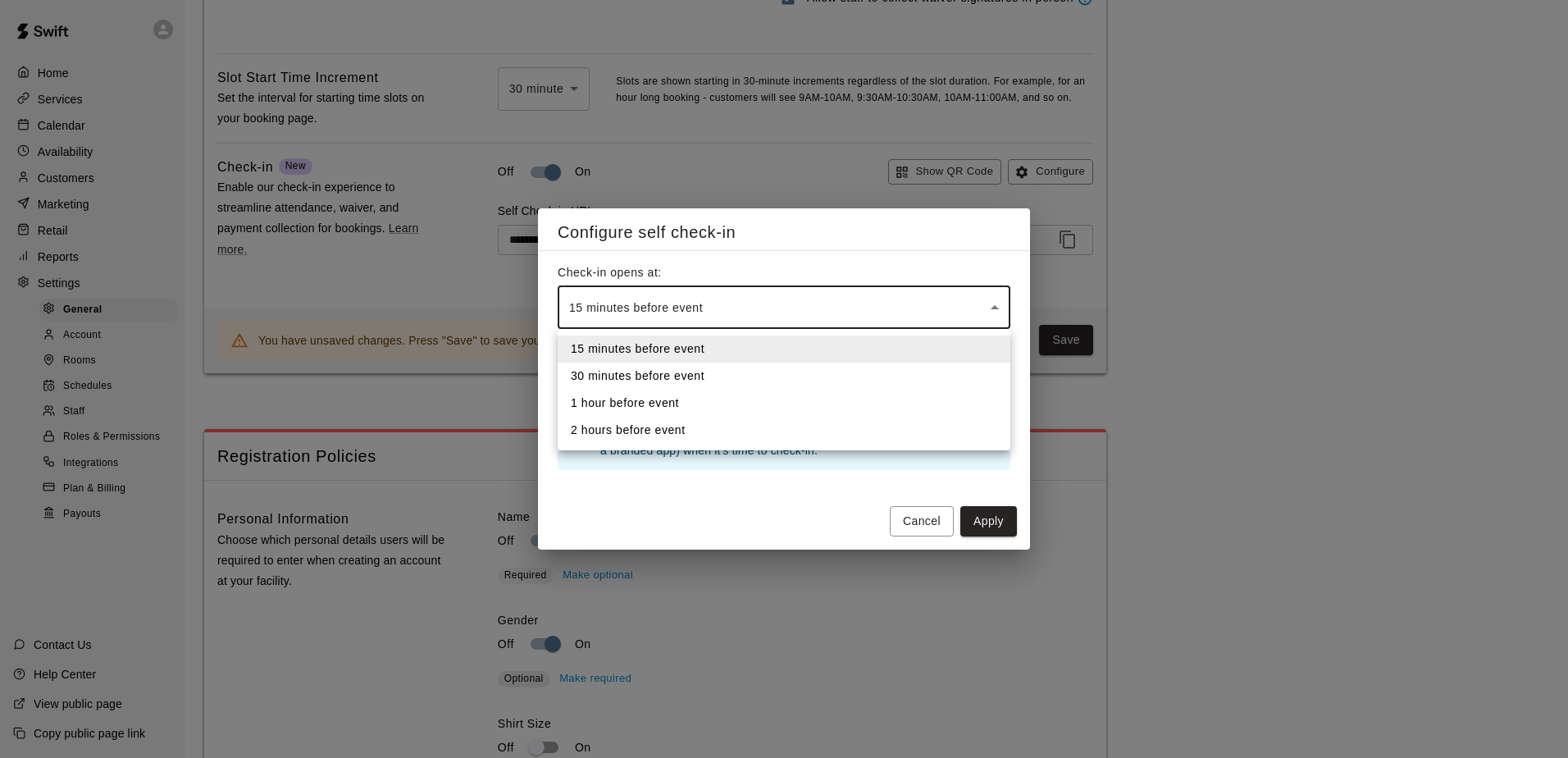
click at [986, 299] on body "**********" at bounding box center [784, 667] width 1568 height 5106
click at [661, 395] on li "1 hour before event" at bounding box center [783, 403] width 453 height 27
type input "********"
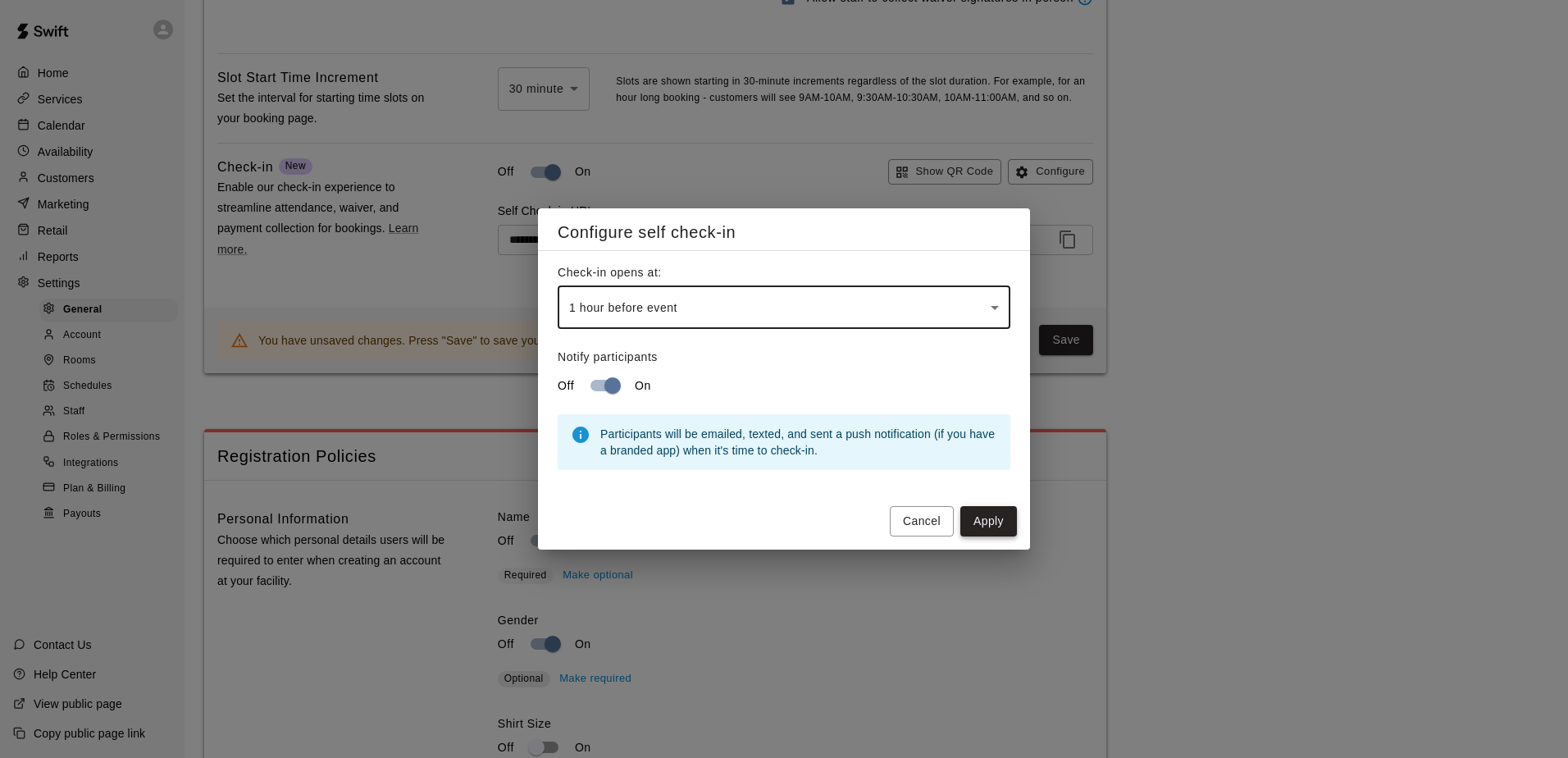
click at [980, 527] on button "Apply" at bounding box center [988, 521] width 56 height 30
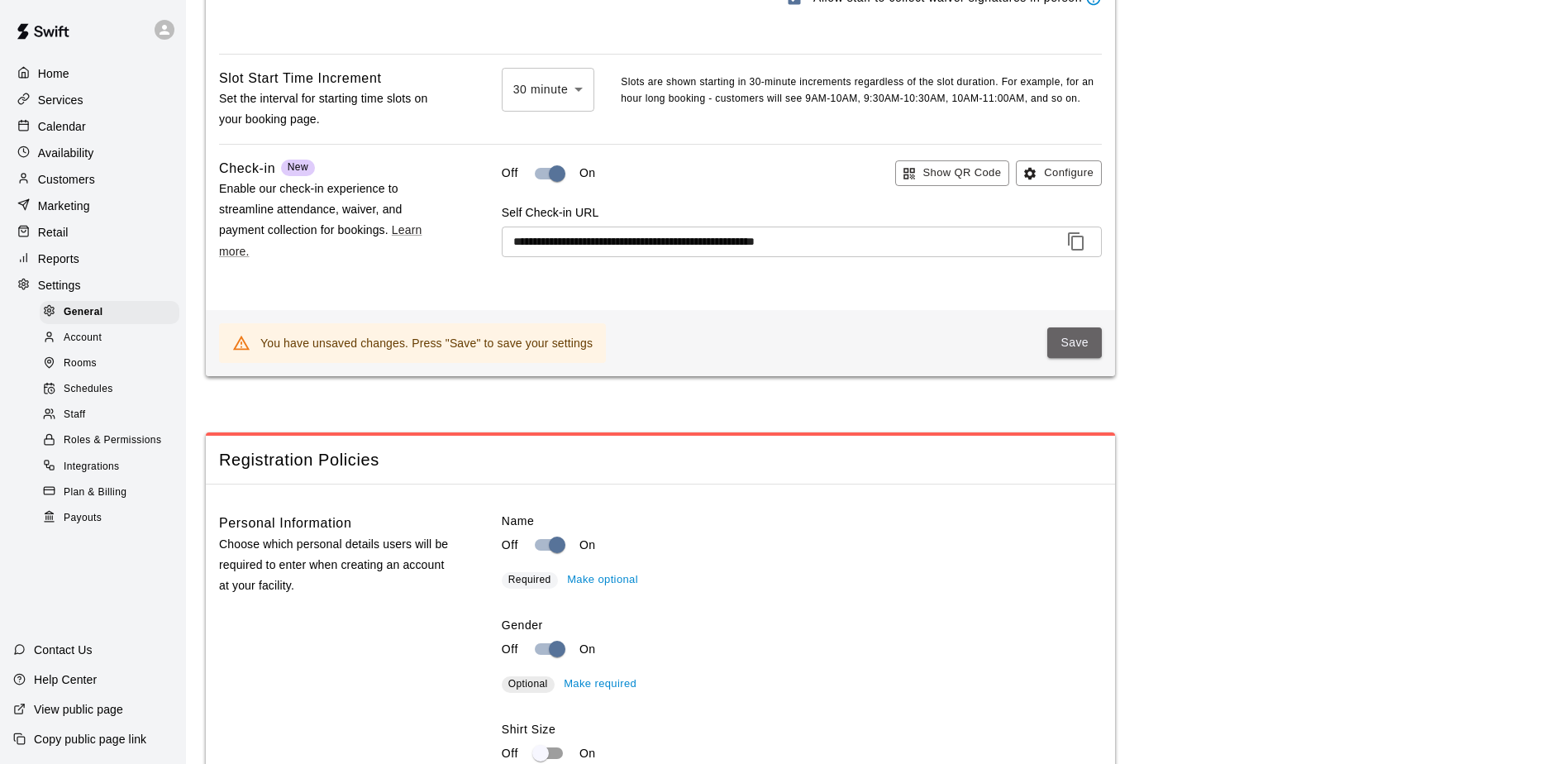
drag, startPoint x: 1099, startPoint y: 372, endPoint x: 1107, endPoint y: 373, distance: 8.1
click at [1105, 372] on div "You have unsaved changes. Press "Save" to save your settings Save" at bounding box center [660, 343] width 909 height 66
click at [1075, 358] on button "Save" at bounding box center [1074, 342] width 54 height 31
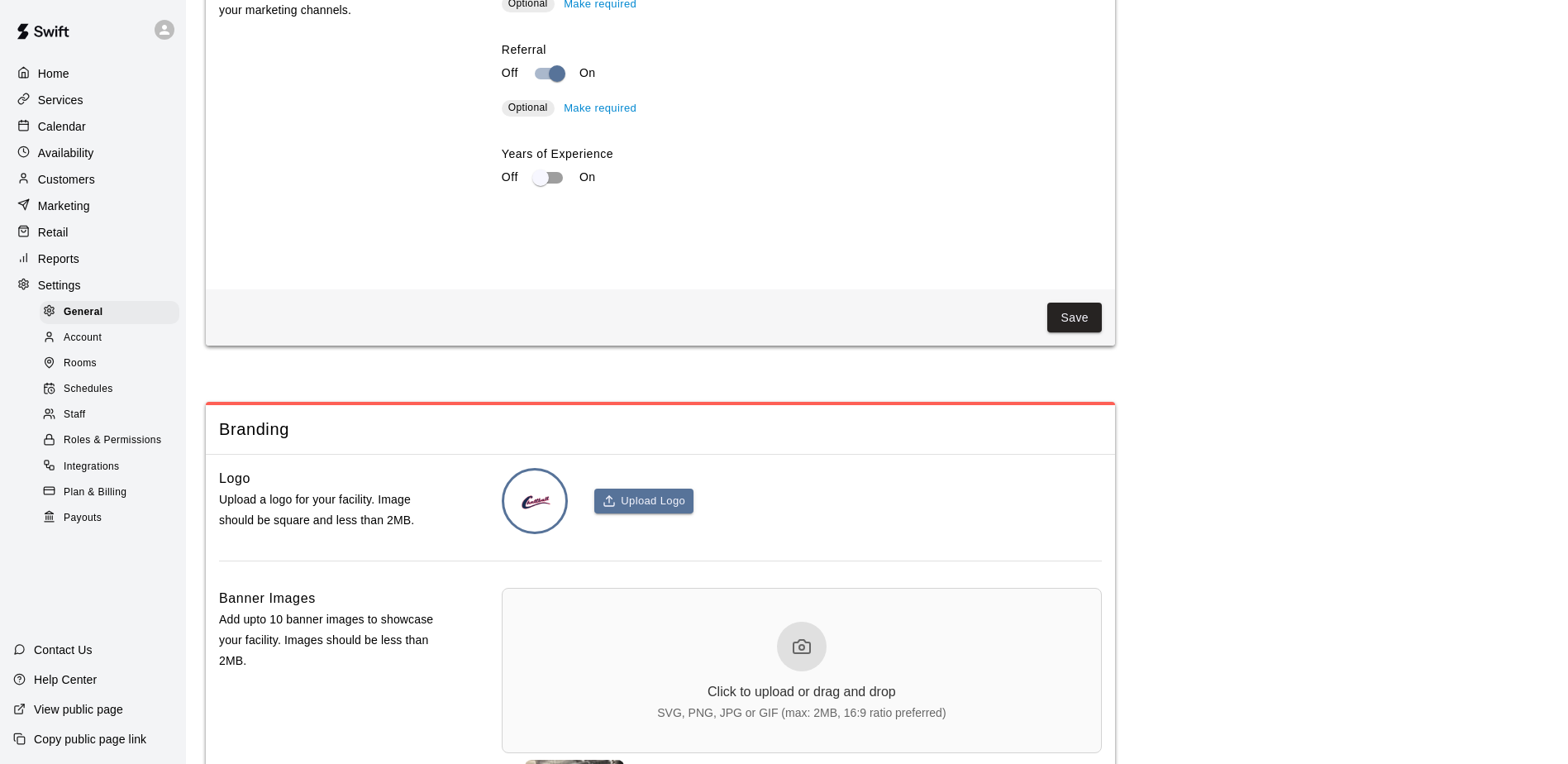
scroll to position [3223, 0]
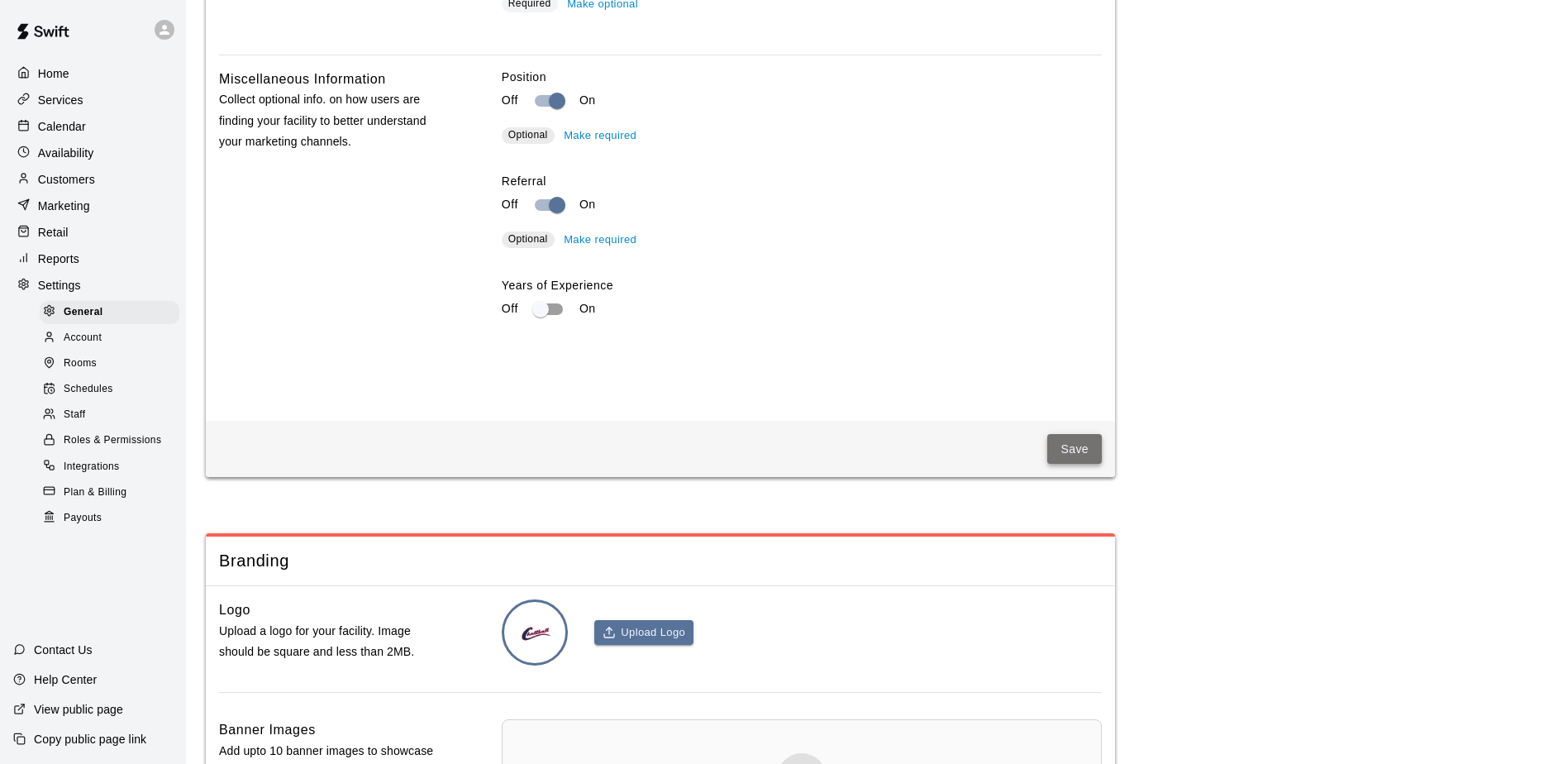
click at [1090, 465] on button "Save" at bounding box center [1074, 450] width 54 height 31
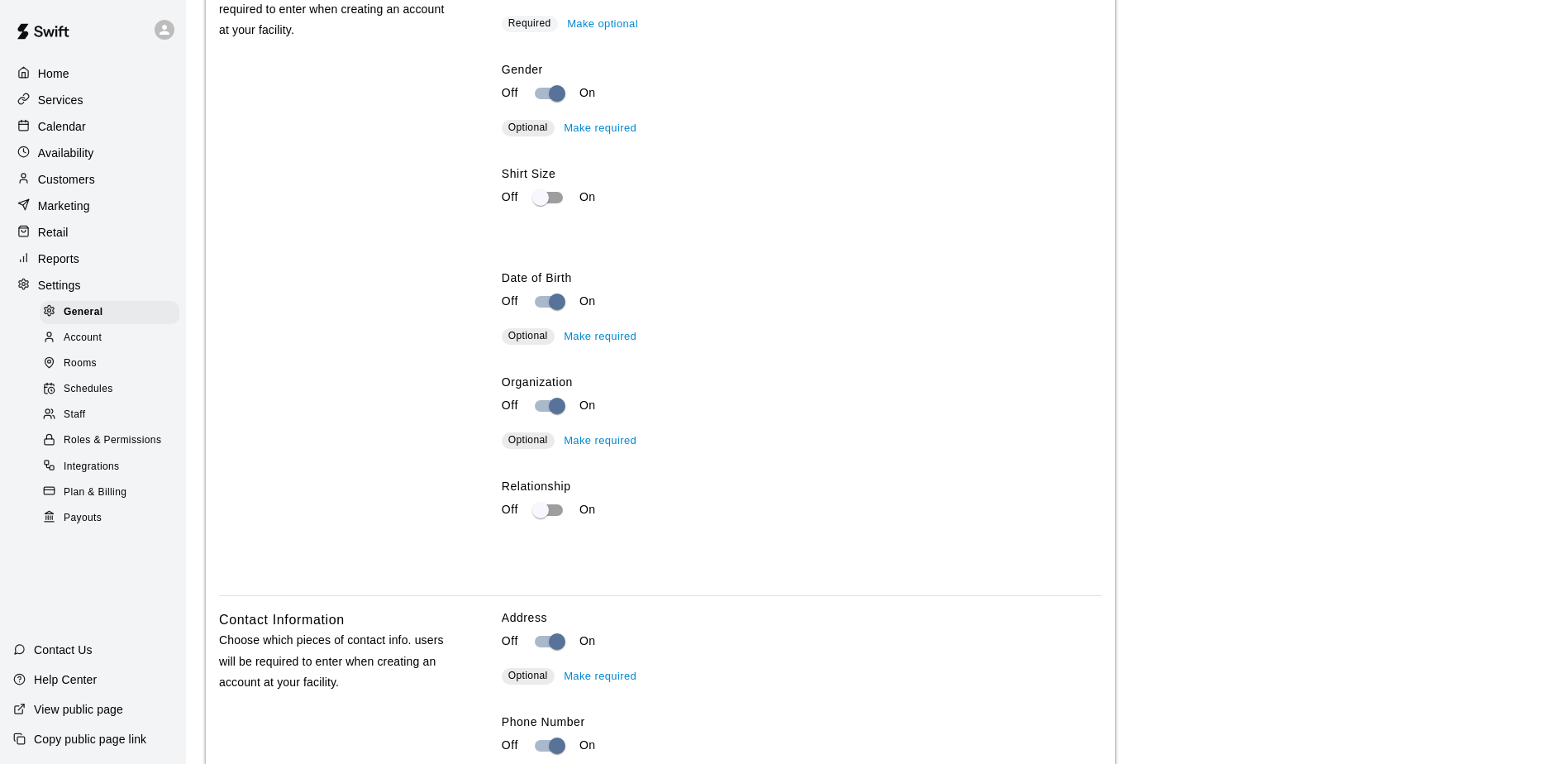
scroll to position [2397, 0]
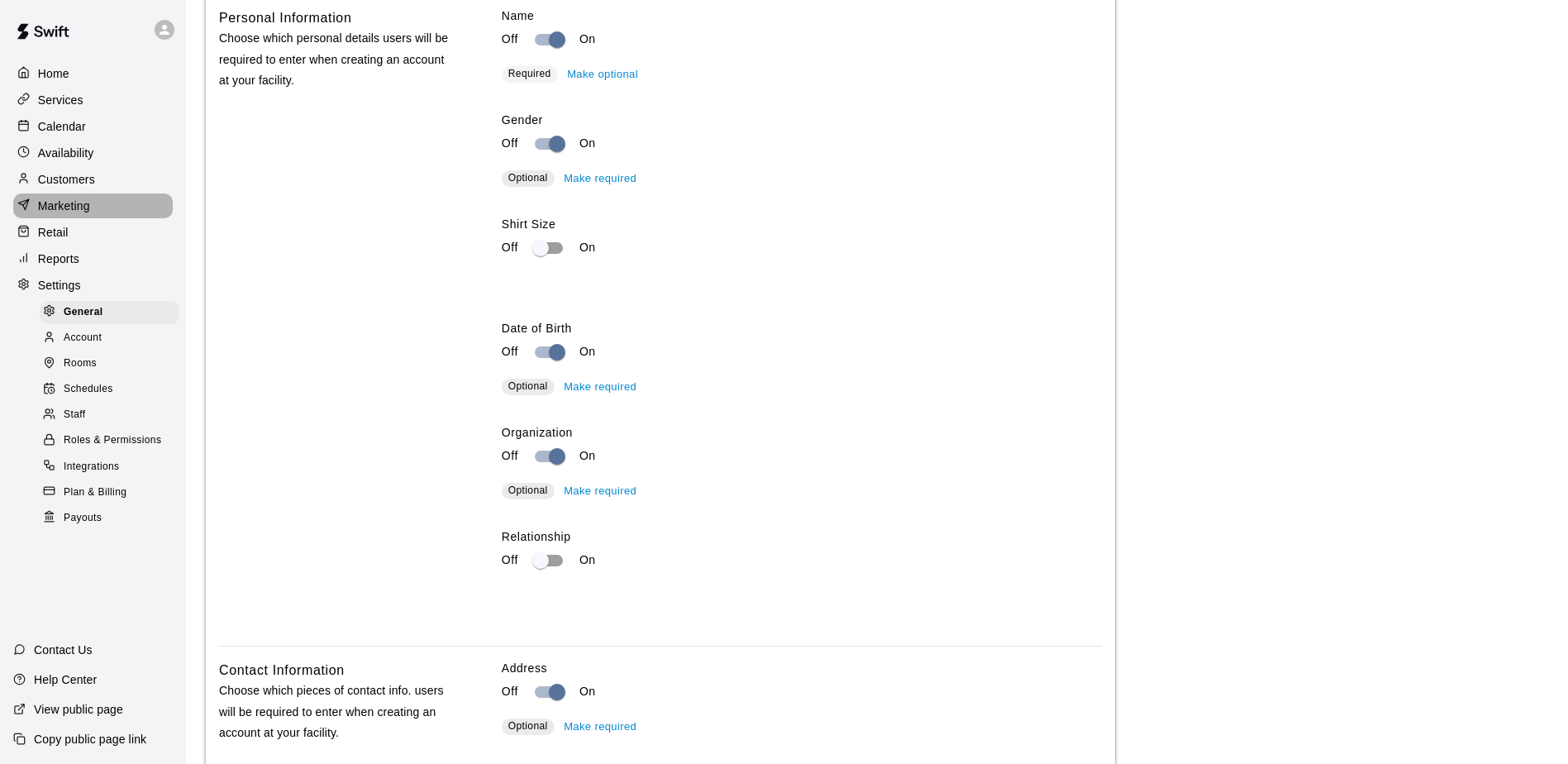
click at [58, 207] on p "Marketing" at bounding box center [64, 205] width 52 height 16
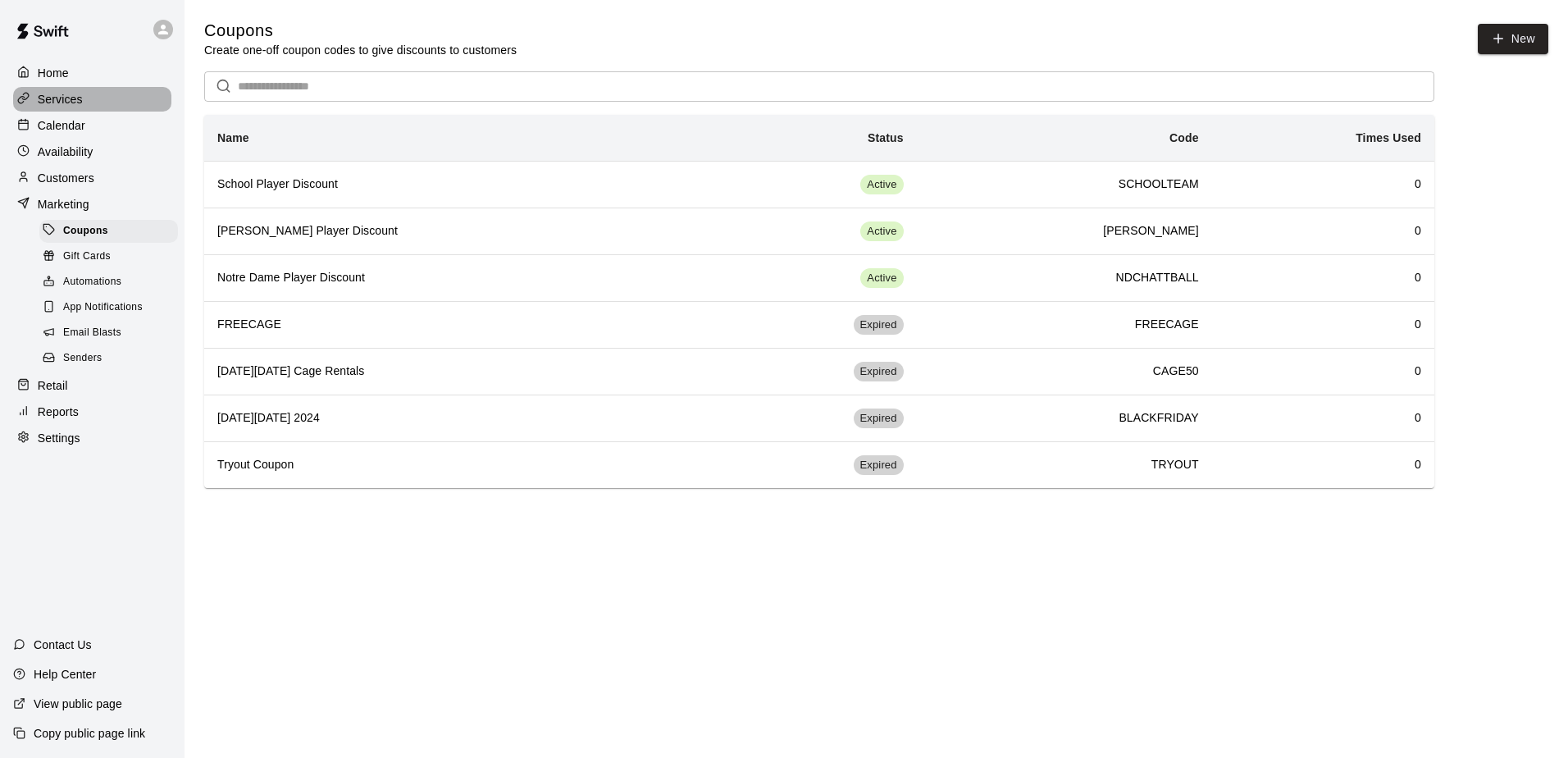
click at [62, 103] on p "Services" at bounding box center [60, 99] width 45 height 16
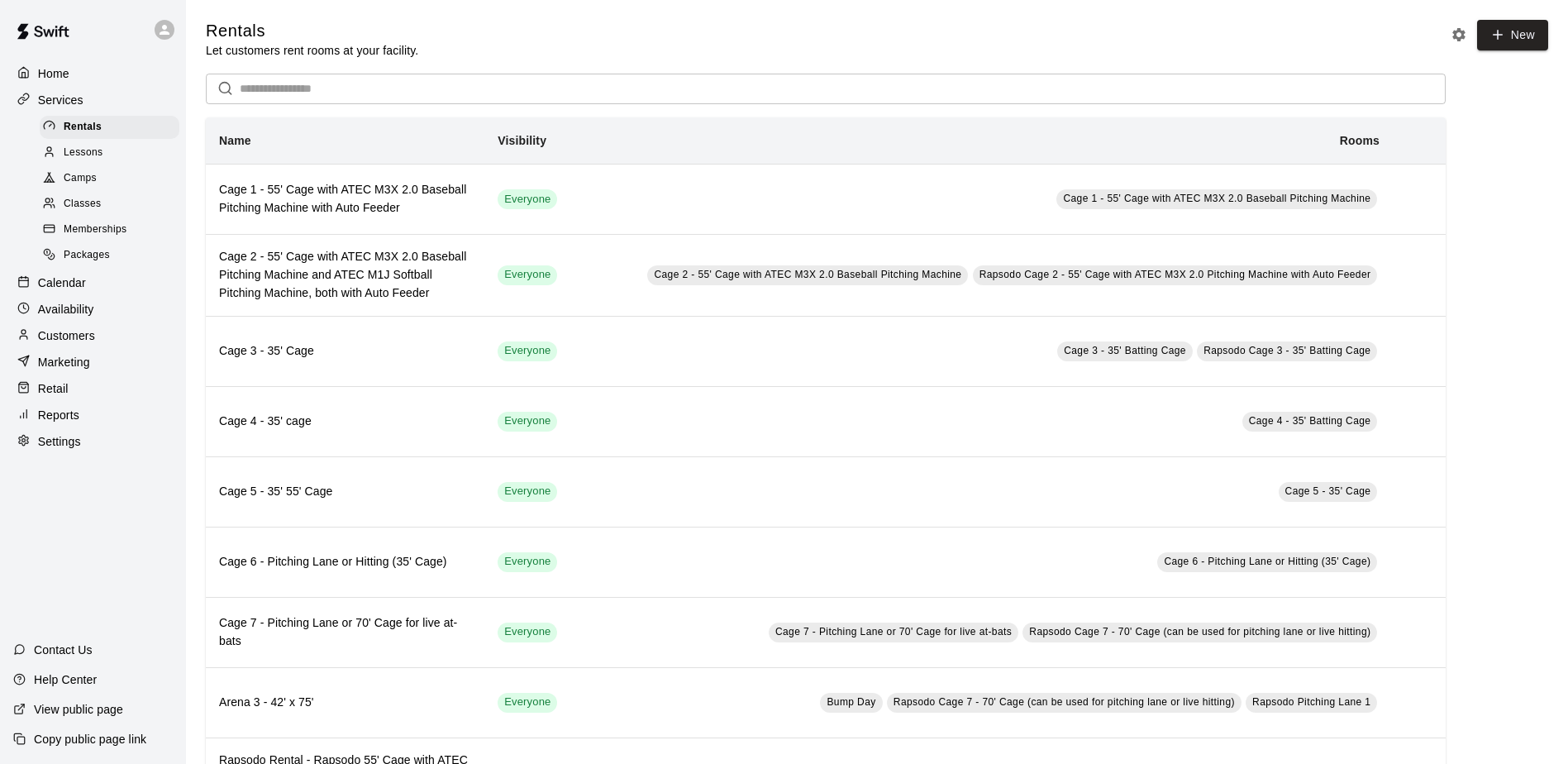
click at [84, 262] on span "Packages" at bounding box center [87, 255] width 46 height 16
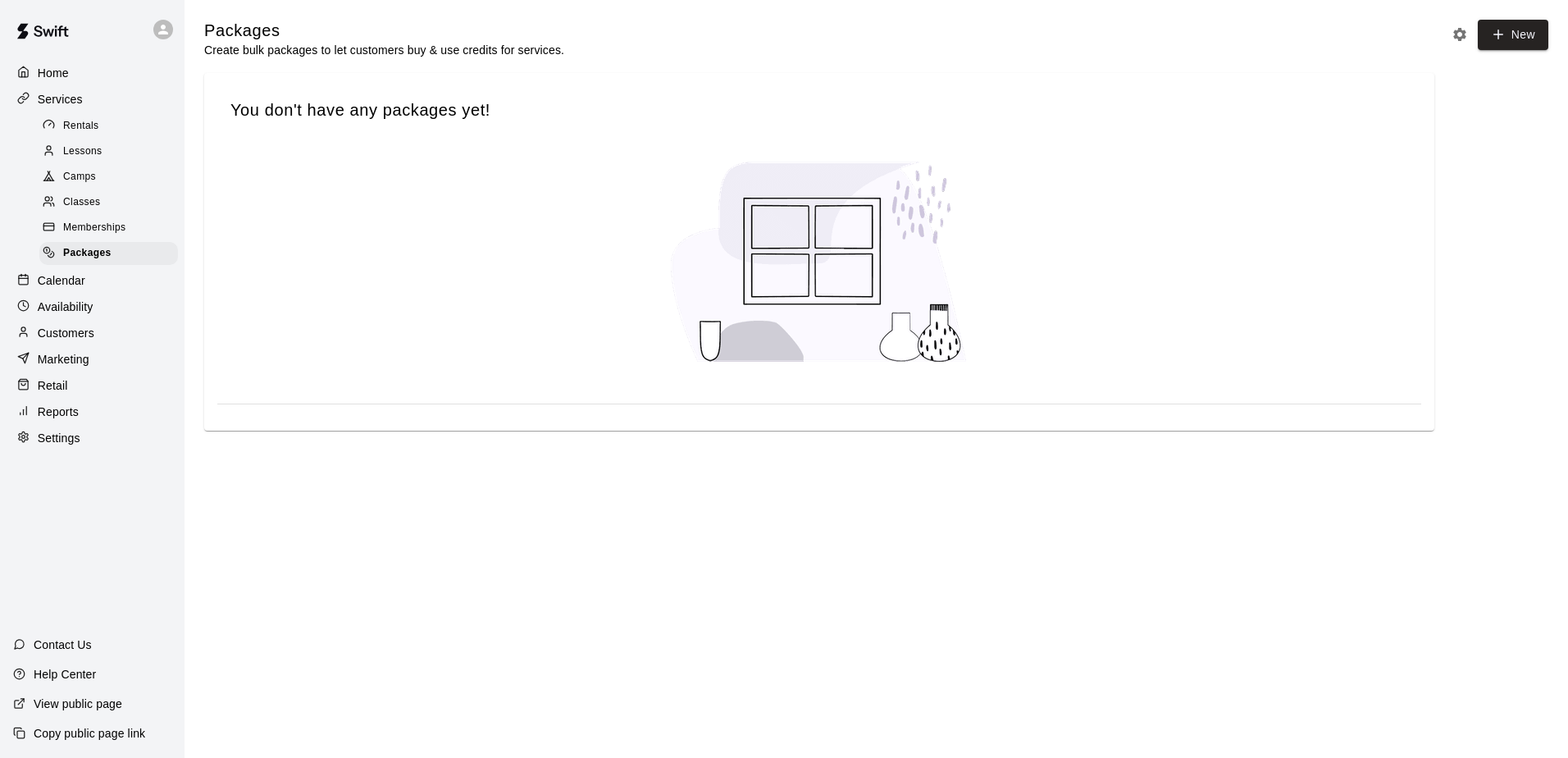
click at [88, 234] on span "Memberships" at bounding box center [94, 228] width 62 height 16
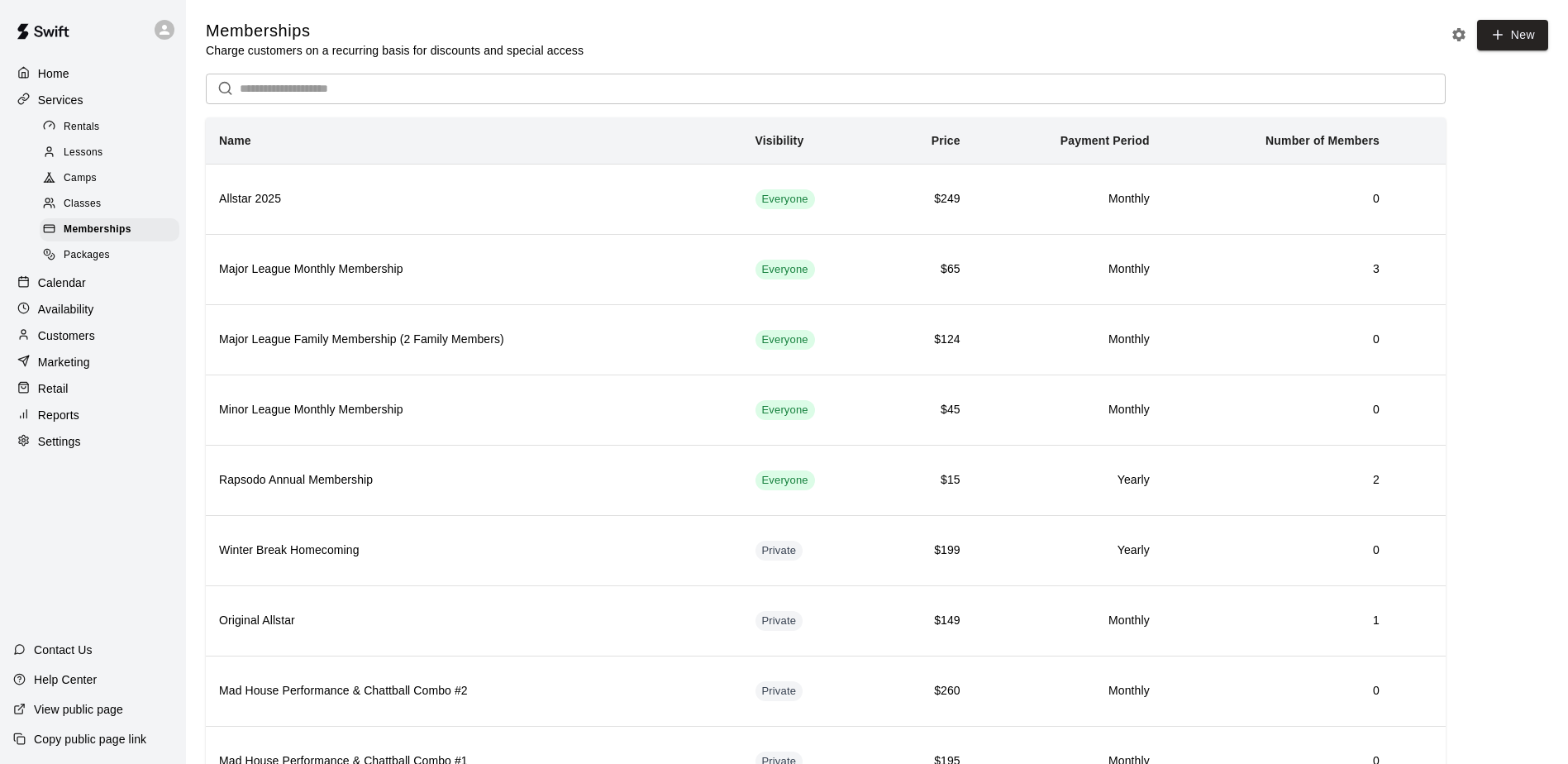
click at [83, 212] on span "Classes" at bounding box center [82, 204] width 37 height 16
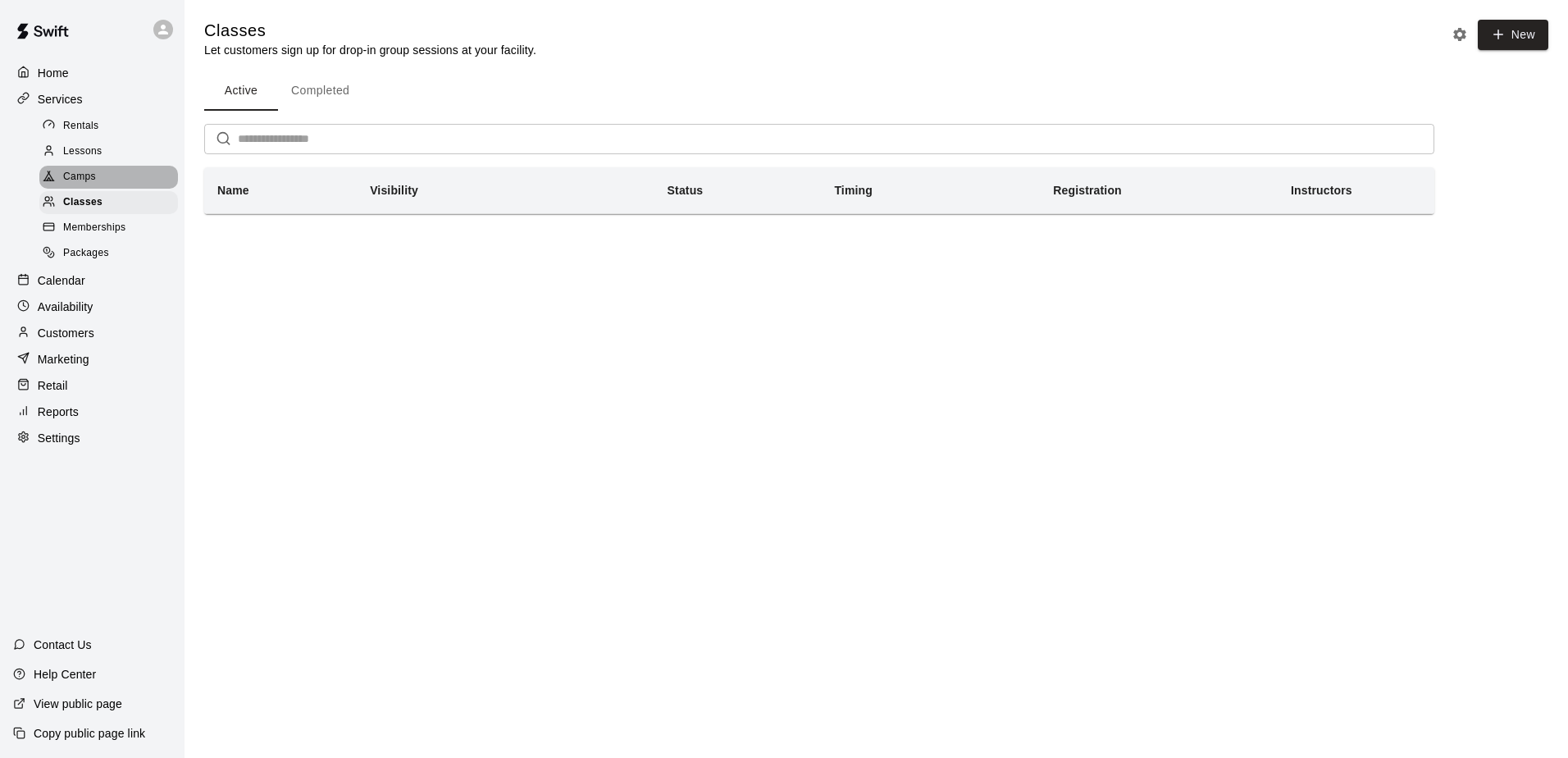
click at [69, 180] on span "Camps" at bounding box center [79, 176] width 33 height 16
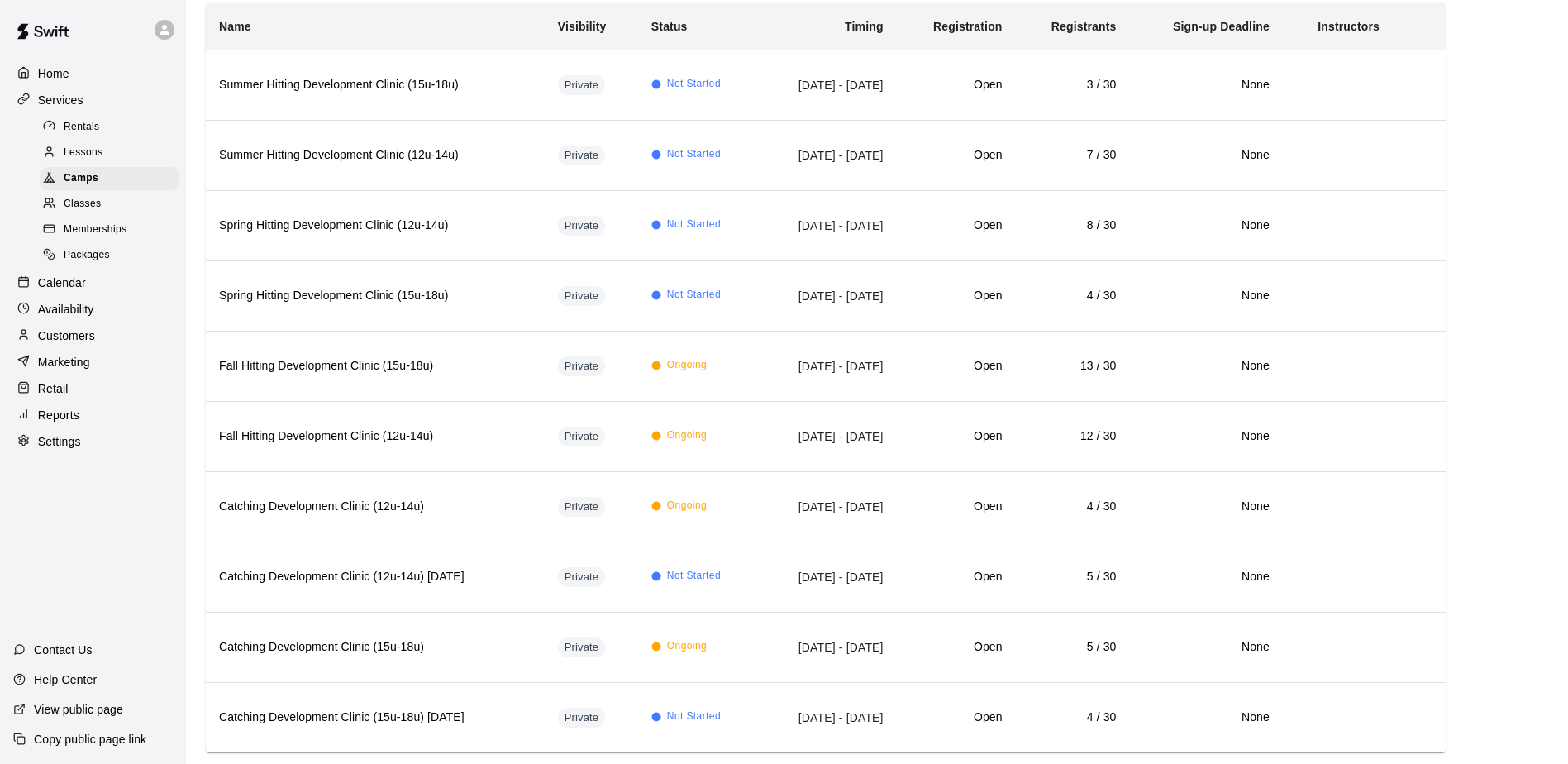
scroll to position [200, 0]
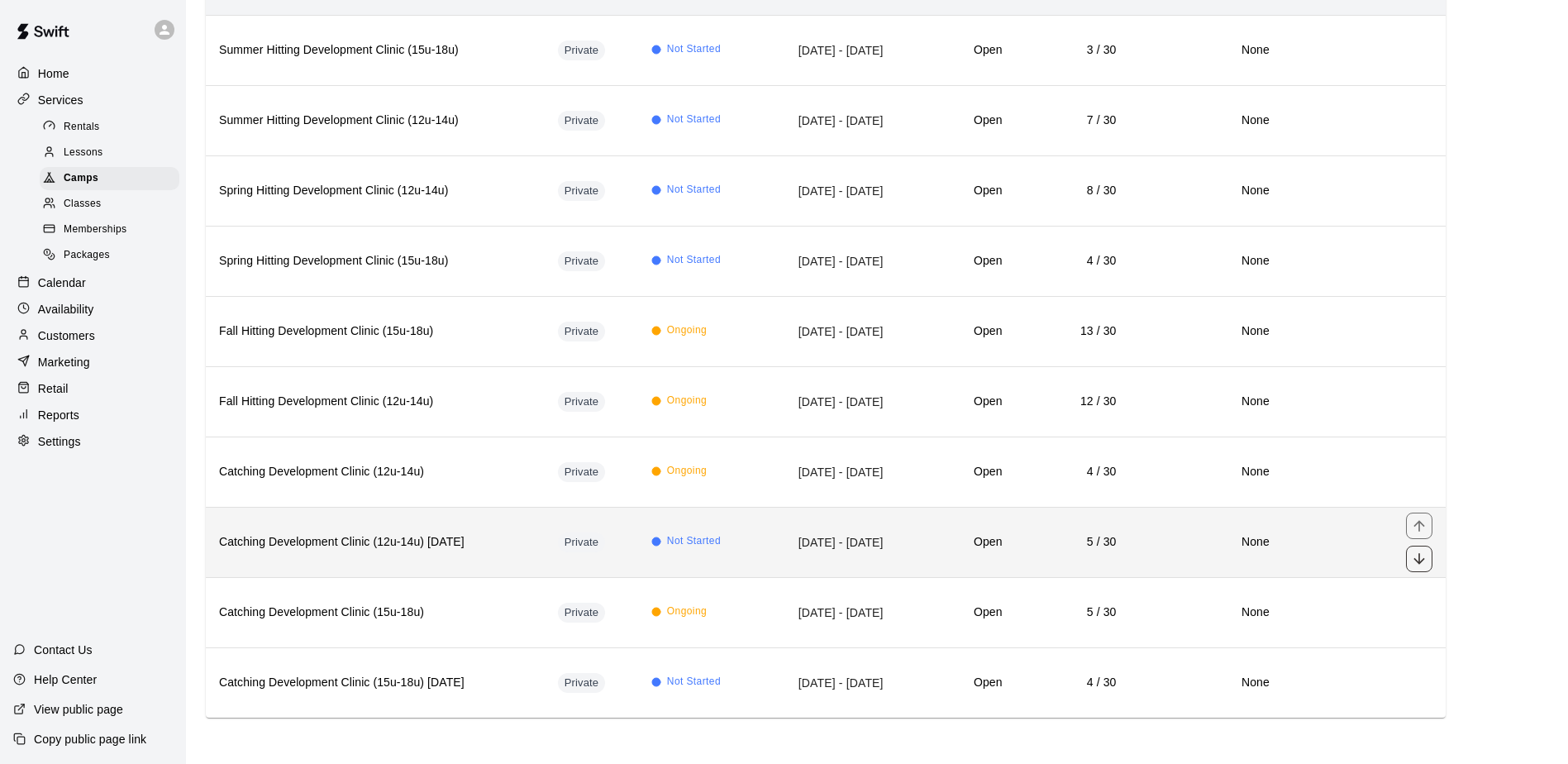
click at [1418, 556] on icon "move item down" at bounding box center [1418, 558] width 16 height 16
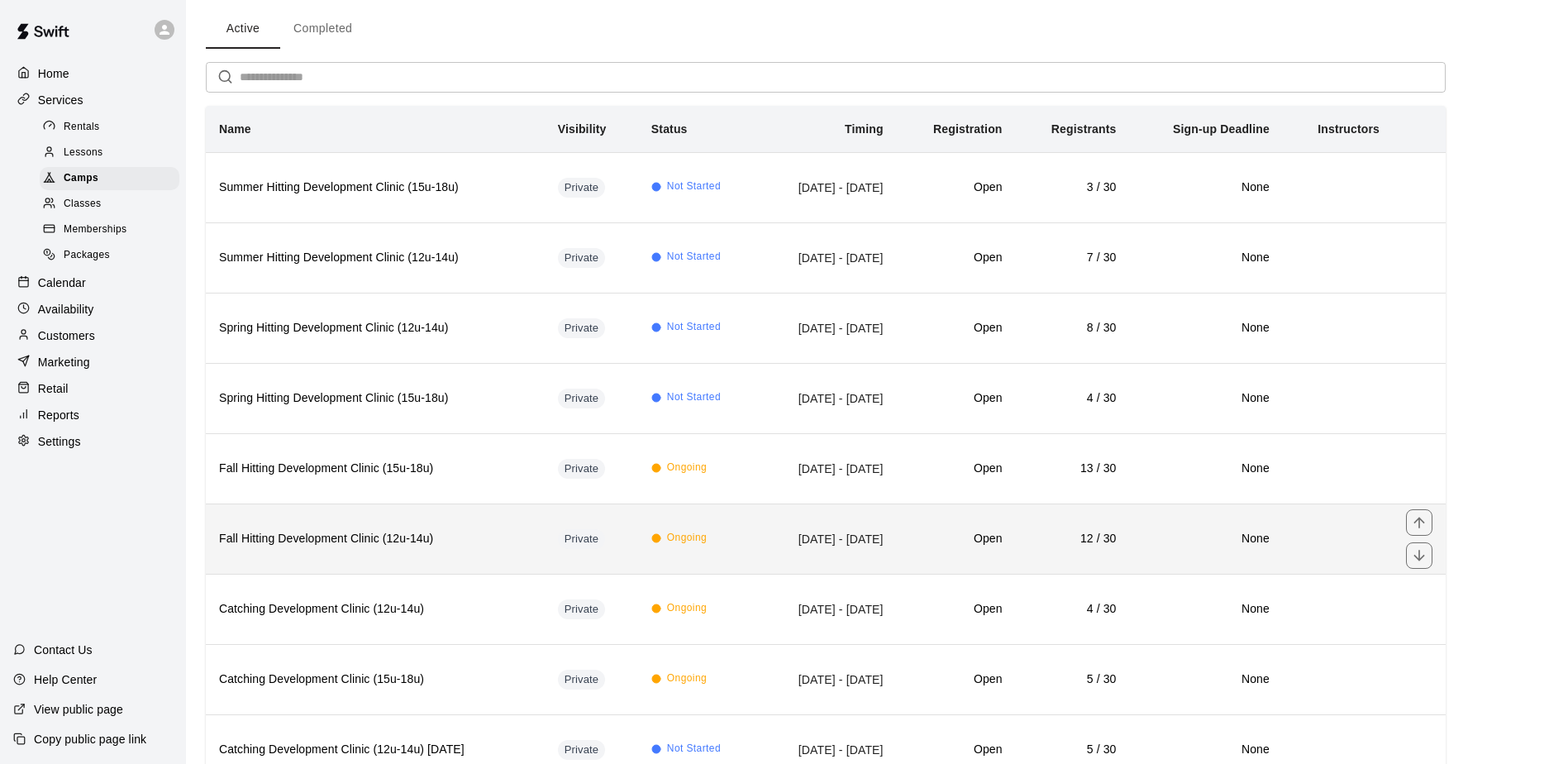
scroll to position [0, 0]
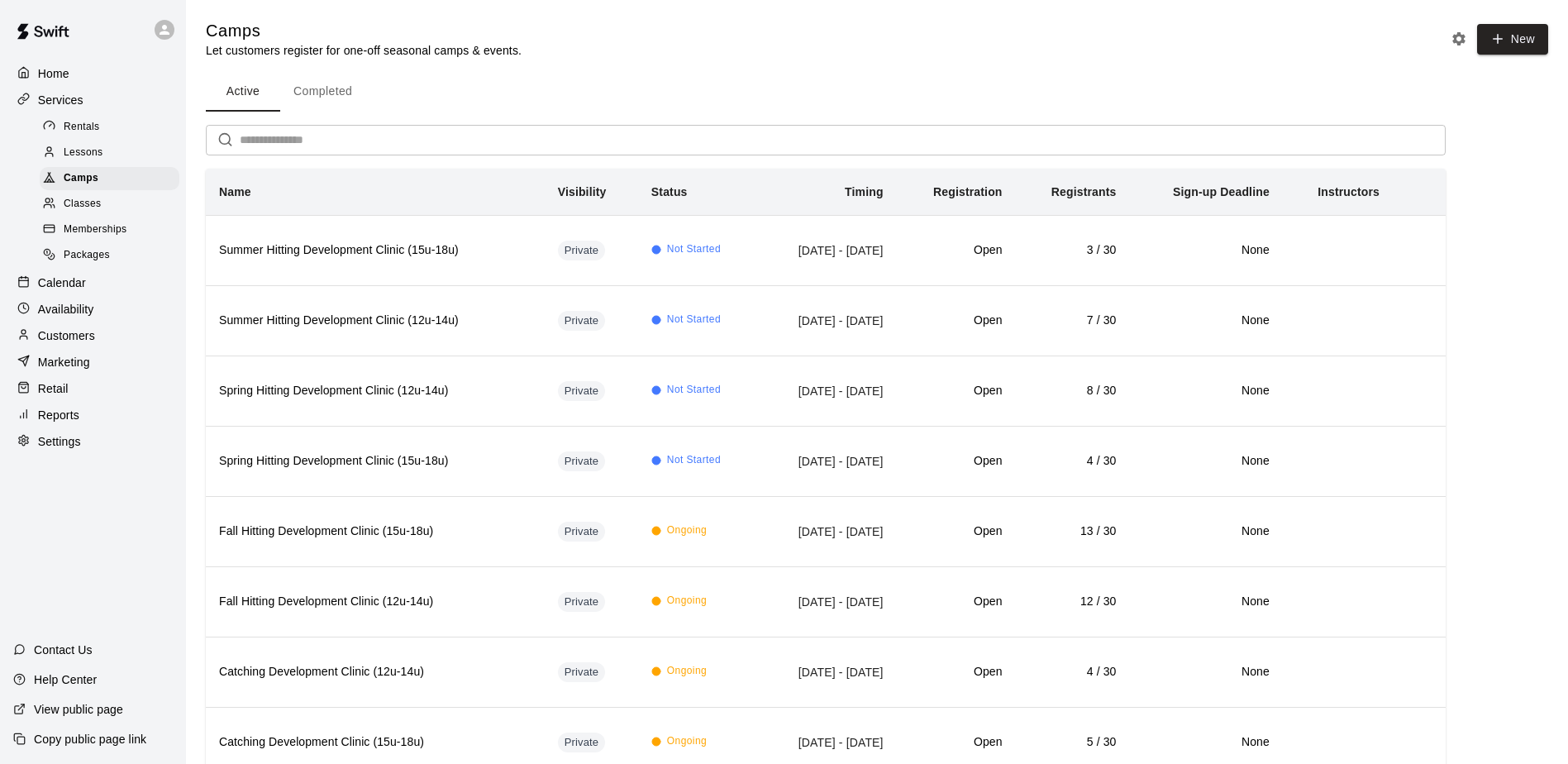
click at [75, 105] on p "Services" at bounding box center [60, 99] width 45 height 16
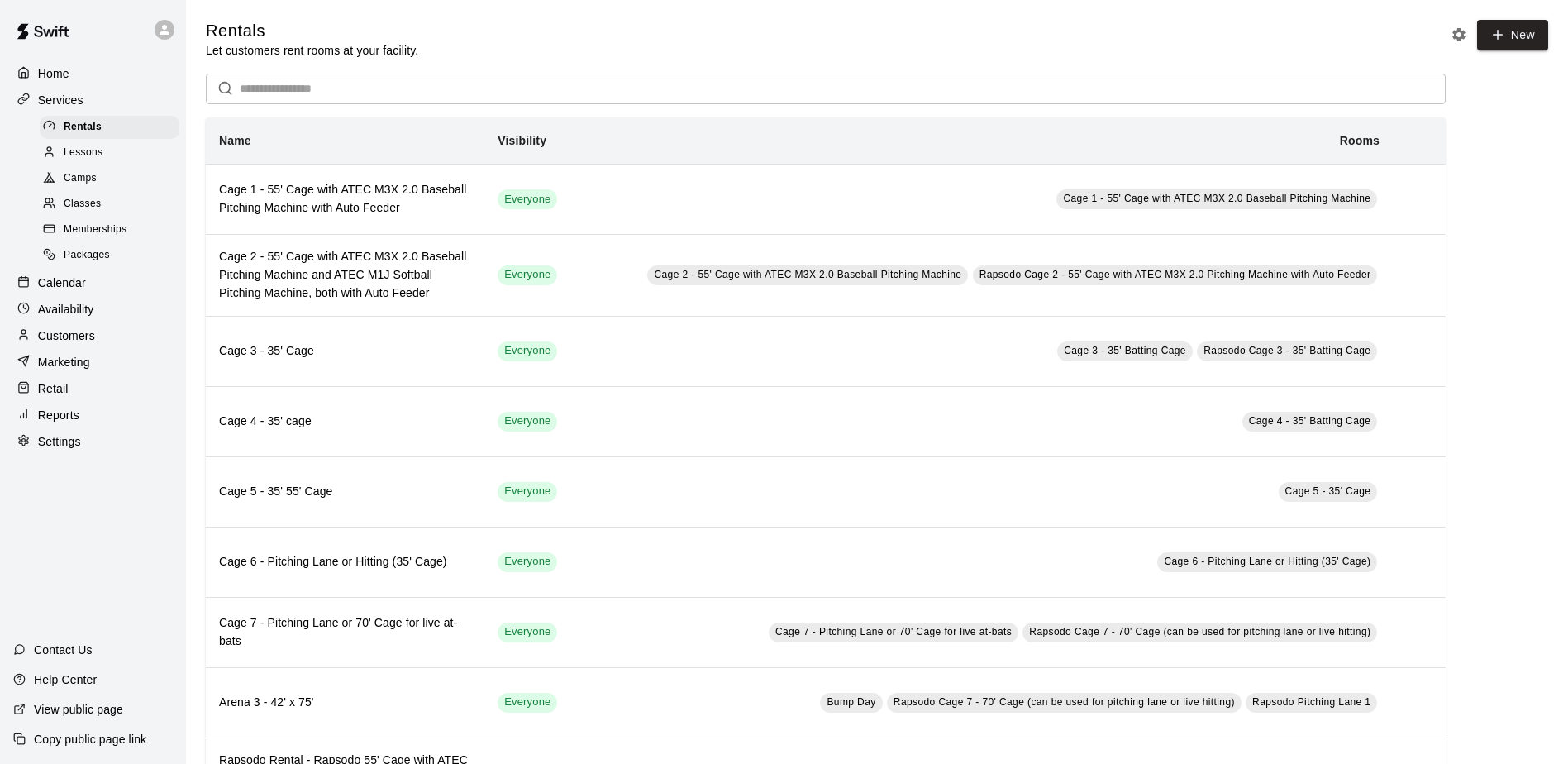
click at [42, 276] on div "Home Services Rentals Lessons Camps Classes Memberships Packages Calendar Avail…" at bounding box center [93, 257] width 186 height 396
click at [45, 287] on p "Calendar" at bounding box center [62, 282] width 48 height 16
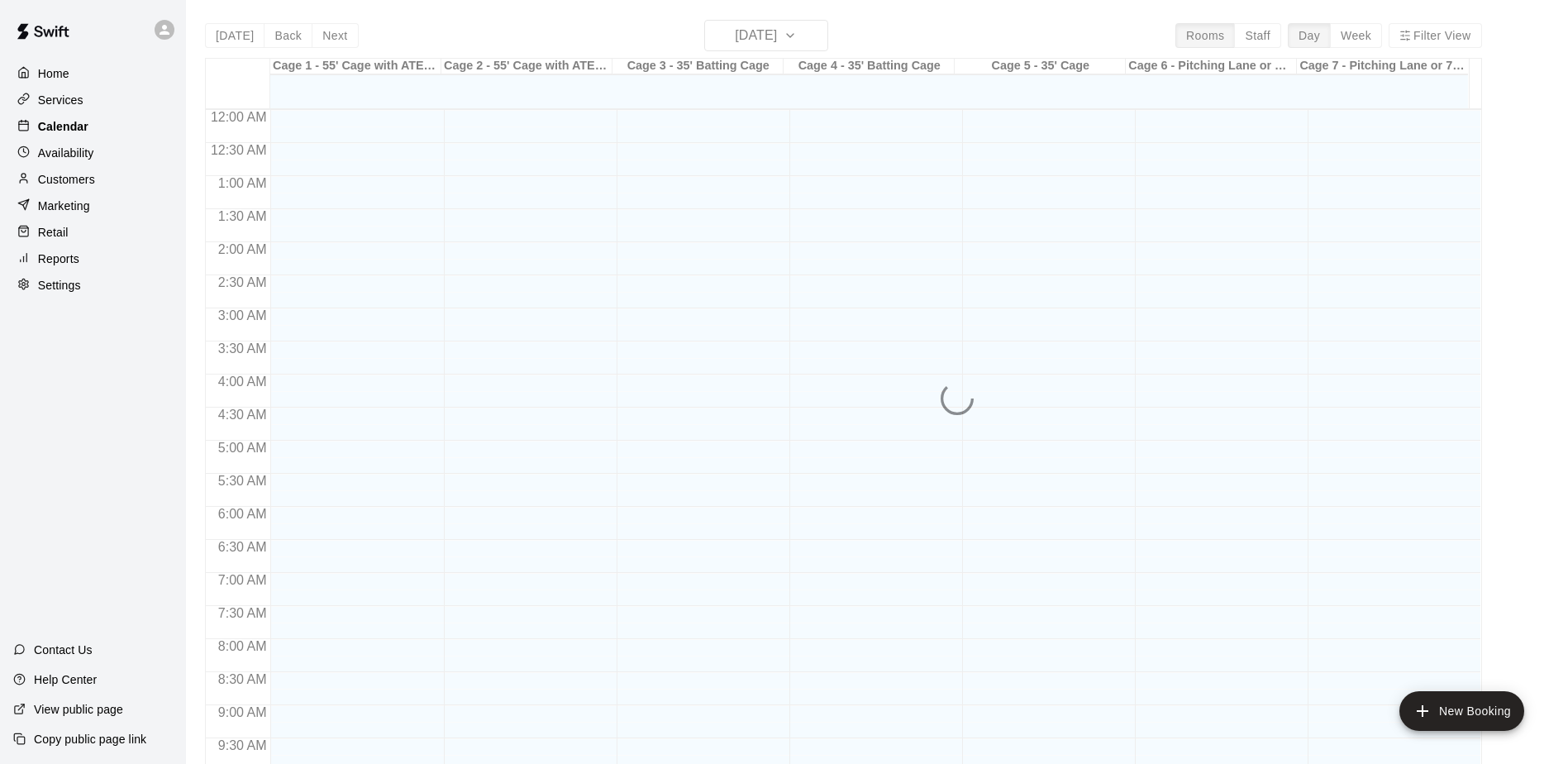
scroll to position [864, 0]
